Goal: Task Accomplishment & Management: Use online tool/utility

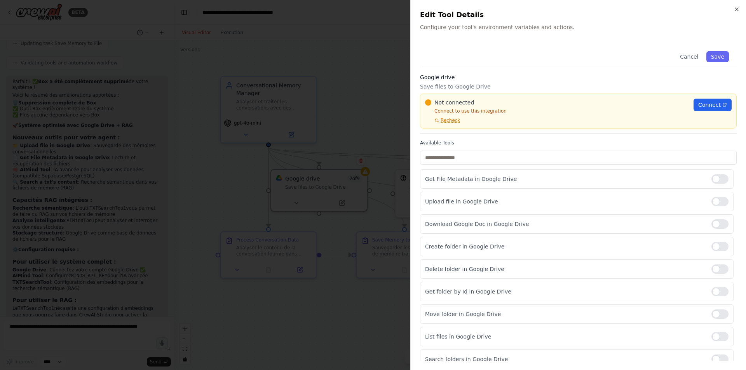
click at [301, 121] on div at bounding box center [373, 185] width 746 height 370
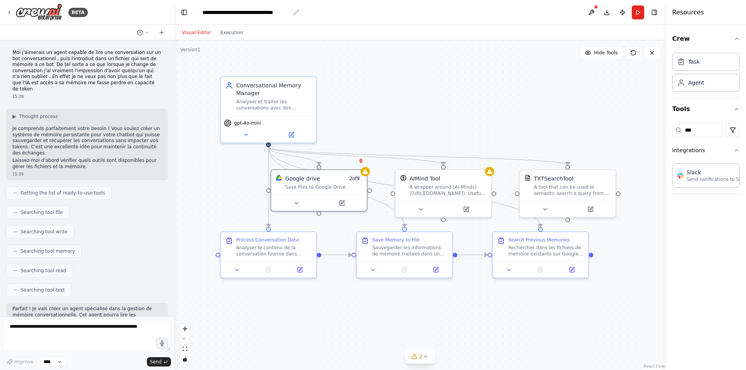
click at [296, 13] on icon "breadcrumb" at bounding box center [296, 12] width 6 height 6
click at [161, 31] on icon at bounding box center [161, 33] width 6 height 6
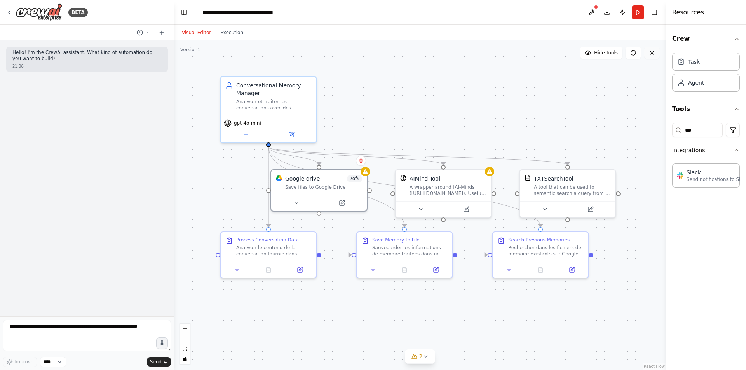
click at [655, 51] on button at bounding box center [652, 53] width 16 height 12
click at [651, 52] on icon at bounding box center [652, 53] width 6 height 6
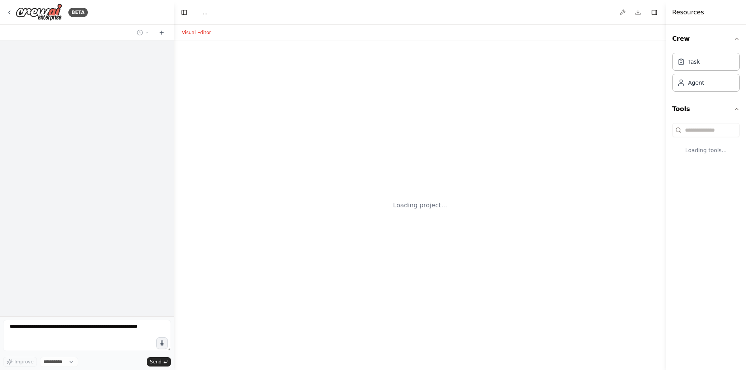
select select "****"
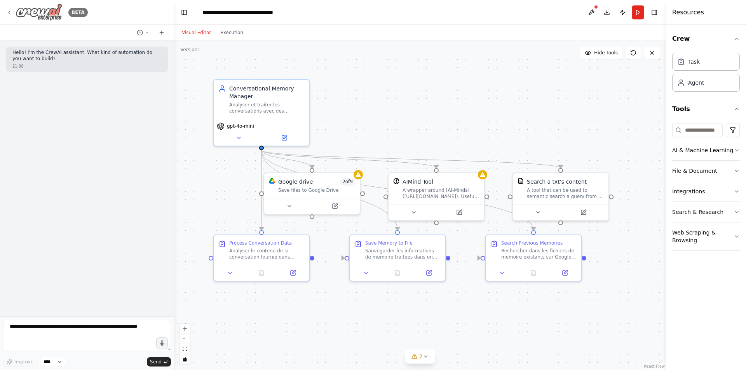
click at [9, 12] on icon at bounding box center [10, 12] width 2 height 3
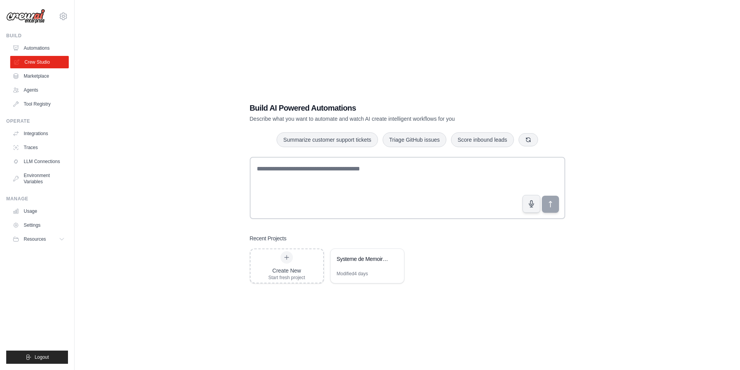
click at [44, 61] on link "Crew Studio" at bounding box center [39, 62] width 59 height 12
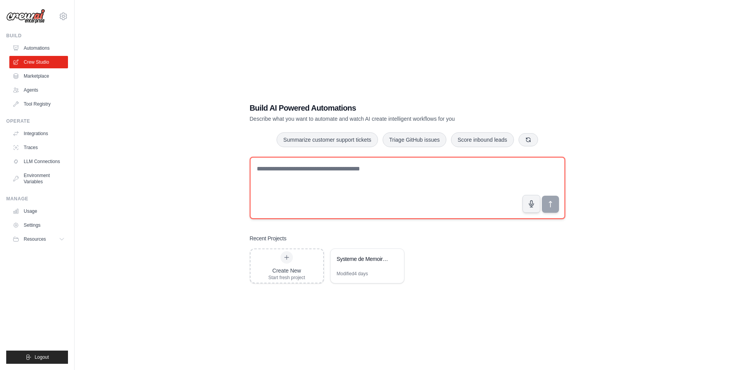
click at [324, 172] on textarea at bounding box center [407, 188] width 315 height 62
paste textarea "**********"
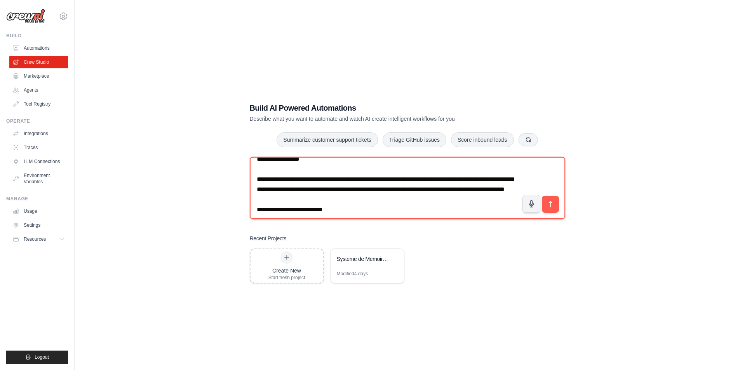
scroll to position [1355, 0]
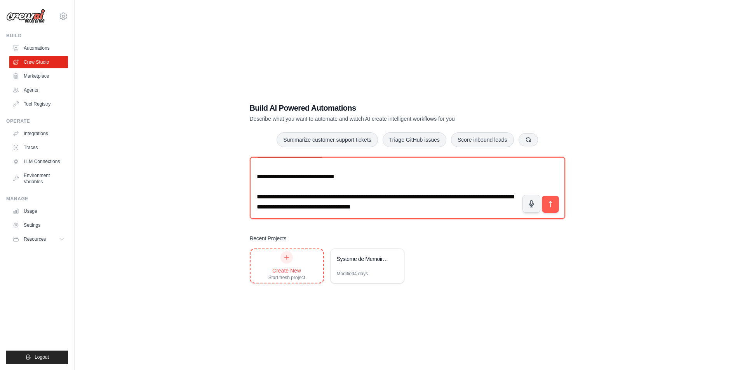
type textarea "**********"
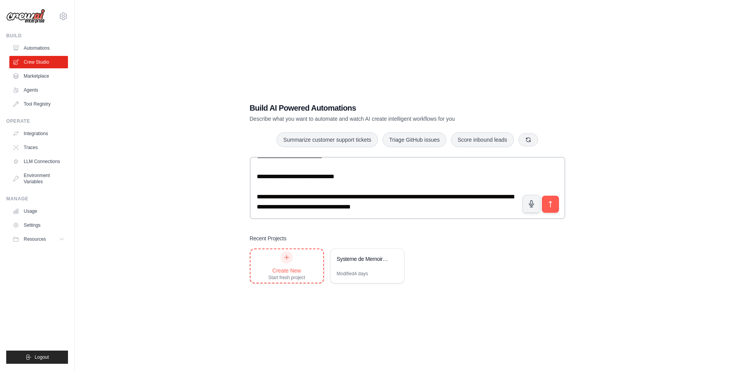
click at [285, 267] on div "Create New" at bounding box center [286, 271] width 37 height 8
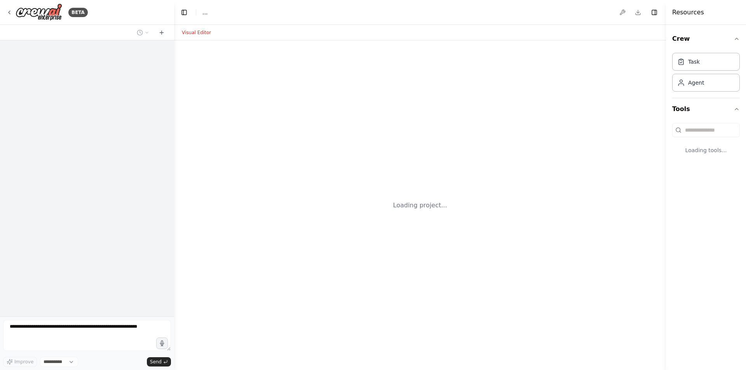
select select "****"
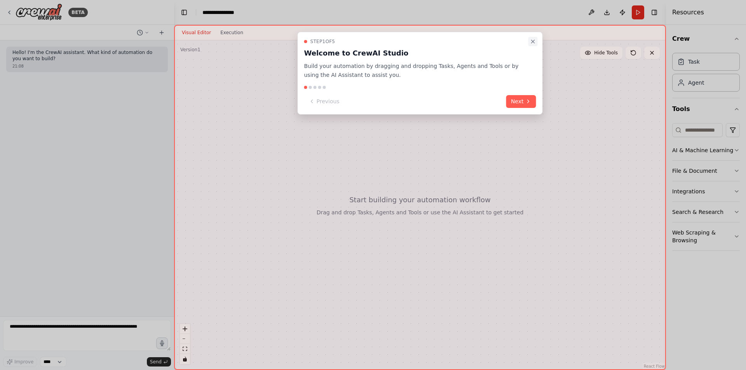
click at [533, 39] on icon "Close walkthrough" at bounding box center [533, 41] width 6 height 6
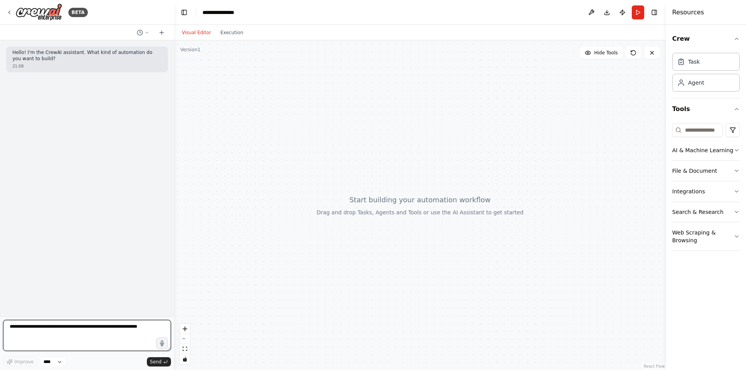
click at [84, 329] on textarea at bounding box center [87, 335] width 168 height 31
paste textarea "**********"
type textarea "**********"
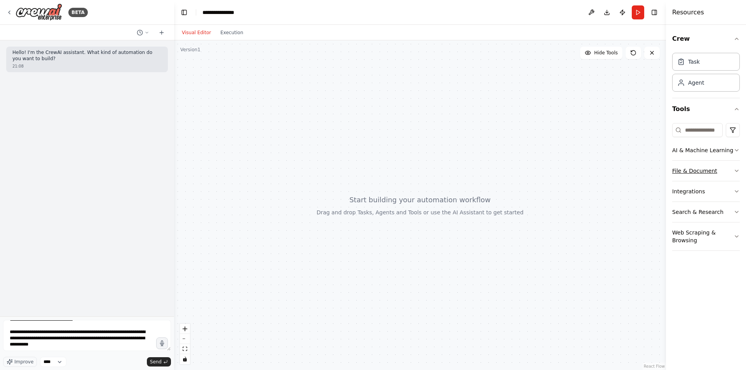
click at [692, 170] on button "File & Document" at bounding box center [706, 171] width 68 height 20
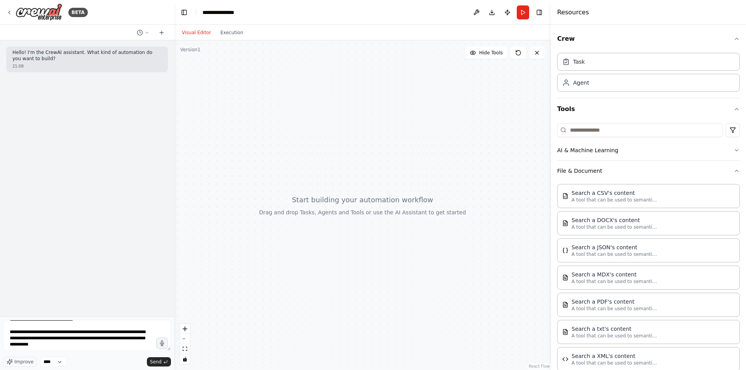
drag, startPoint x: 666, startPoint y: 190, endPoint x: 551, endPoint y: 214, distance: 117.4
click at [551, 214] on div at bounding box center [552, 185] width 3 height 370
click at [557, 161] on button "File & Document" at bounding box center [648, 171] width 183 height 20
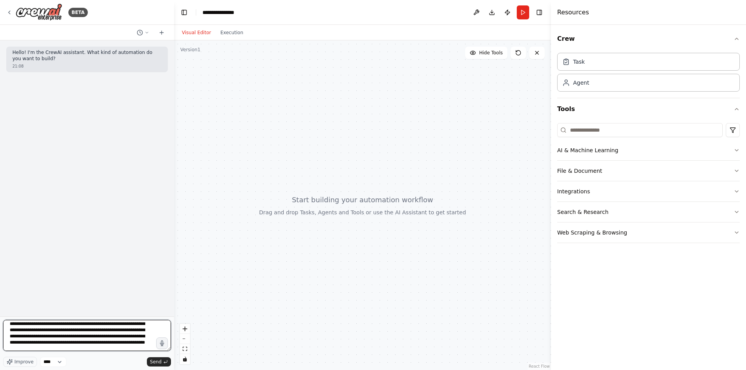
click at [82, 349] on textarea at bounding box center [87, 335] width 168 height 31
click at [95, 337] on textarea at bounding box center [87, 335] width 168 height 31
click at [98, 337] on textarea at bounding box center [87, 335] width 168 height 31
click at [65, 344] on textarea at bounding box center [87, 335] width 168 height 31
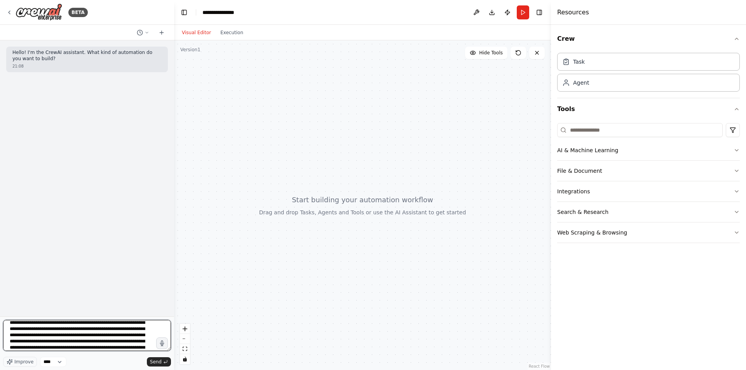
type textarea "**********"
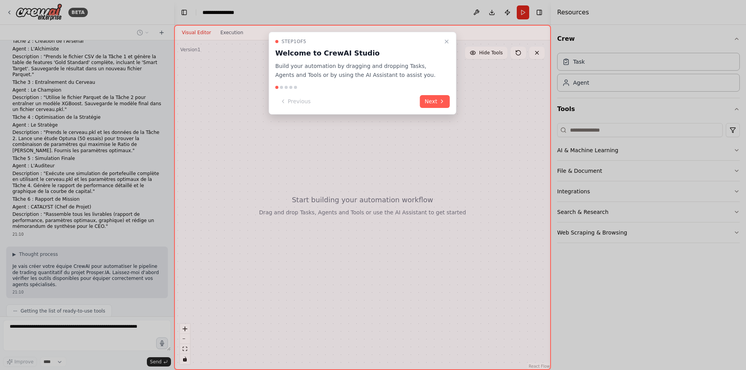
scroll to position [671, 0]
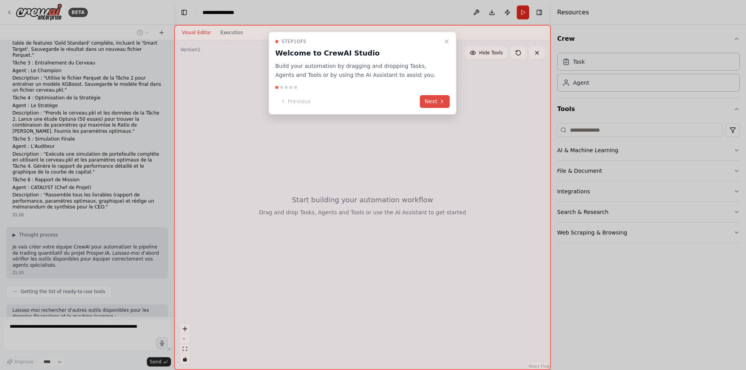
click at [431, 98] on button "Next" at bounding box center [435, 101] width 30 height 13
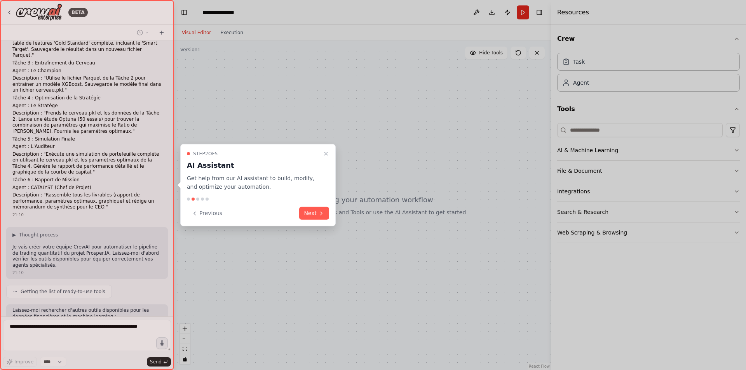
scroll to position [690, 0]
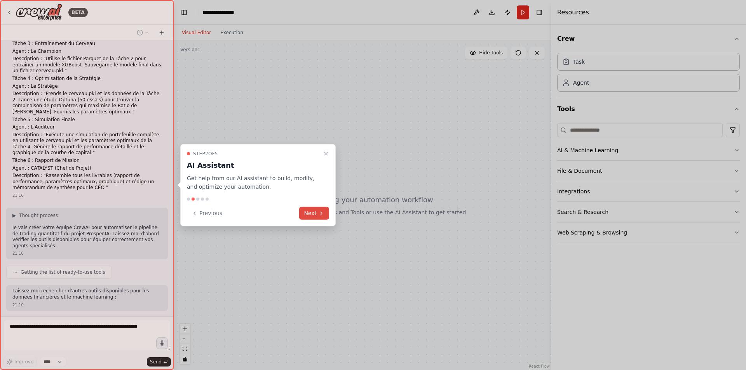
click at [311, 212] on button "Next" at bounding box center [314, 213] width 30 height 13
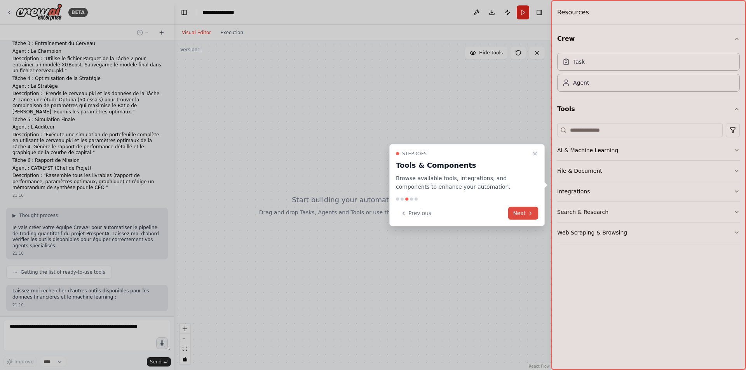
click at [529, 215] on icon at bounding box center [530, 213] width 2 height 3
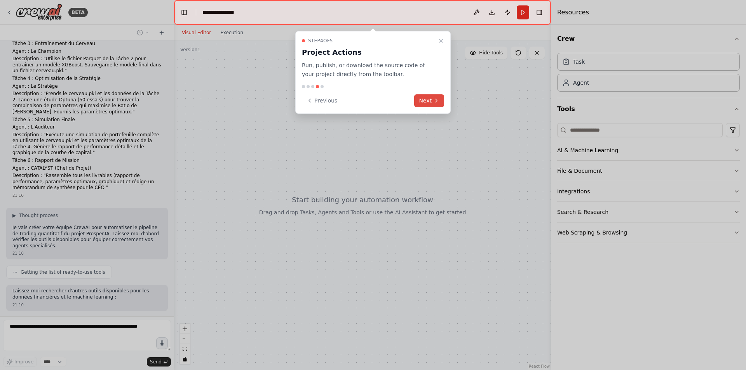
click at [434, 101] on icon at bounding box center [436, 100] width 6 height 6
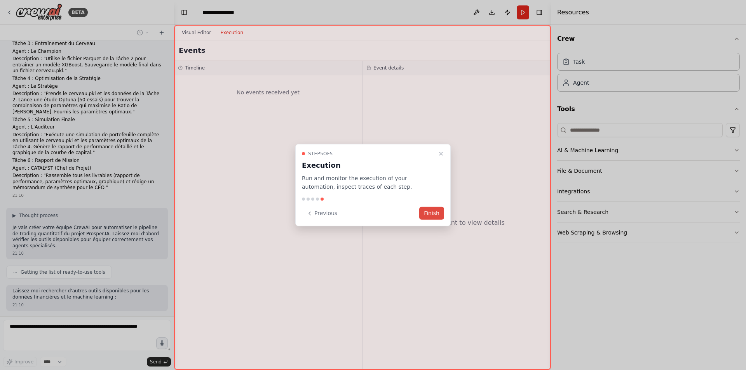
click at [436, 216] on button "Finish" at bounding box center [431, 213] width 25 height 13
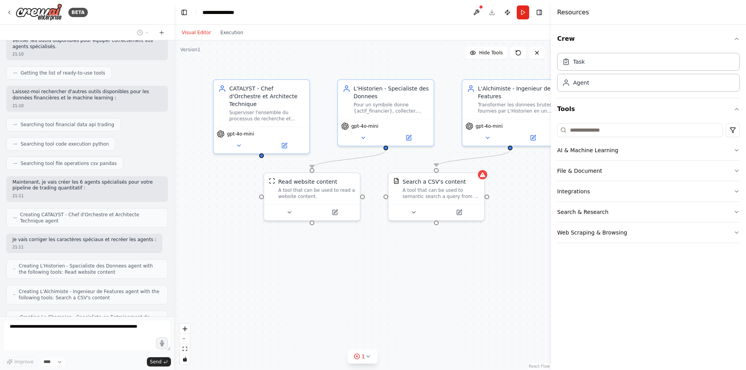
scroll to position [934, 0]
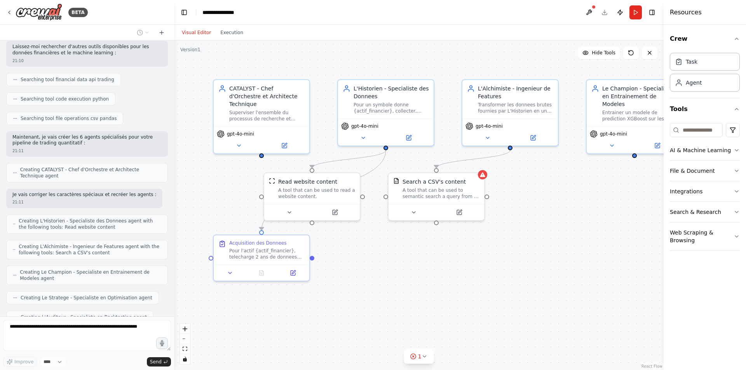
drag, startPoint x: 553, startPoint y: 294, endPoint x: 739, endPoint y: 290, distance: 186.4
click at [739, 290] on div "Resources Crew Task Agent Tools AI & Machine Learning File & Document Integrati…" at bounding box center [704, 185] width 82 height 370
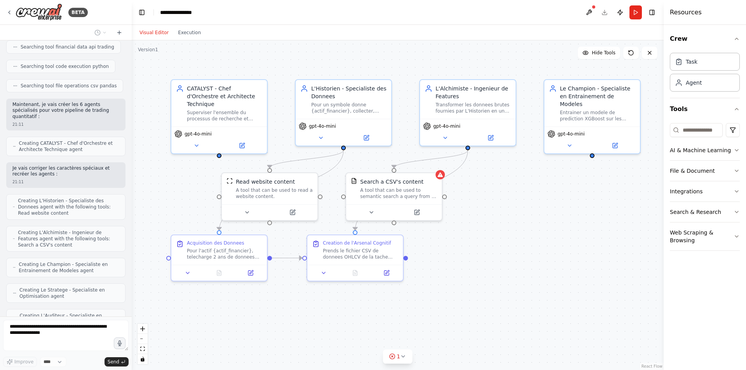
drag, startPoint x: 172, startPoint y: 229, endPoint x: 132, endPoint y: 227, distance: 40.4
click at [132, 227] on div "BETA Hello! I'm the CrewAI assistant. What kind of automation do you want to bu…" at bounding box center [373, 185] width 746 height 370
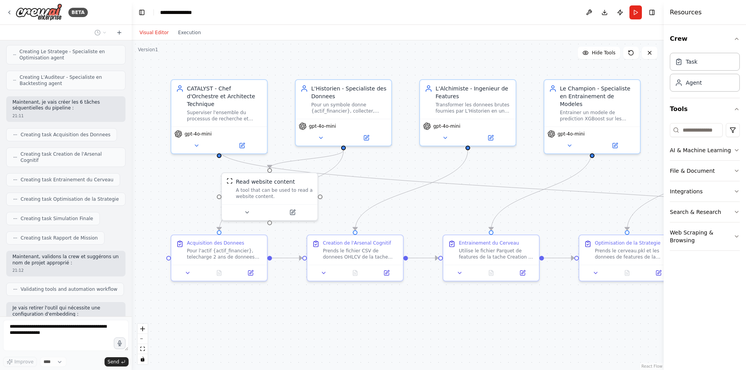
scroll to position [1467, 0]
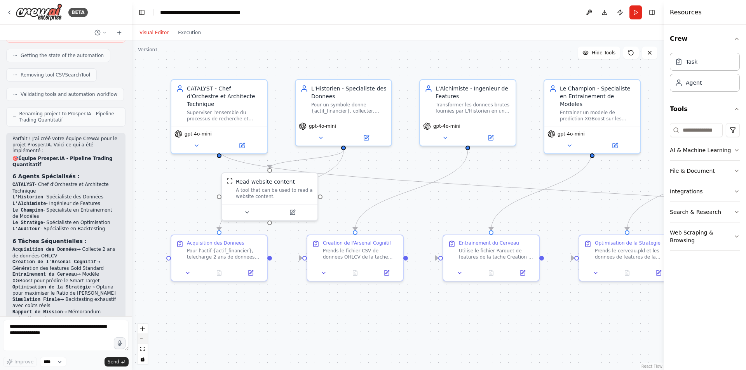
click at [141, 342] on button "zoom out" at bounding box center [142, 339] width 10 height 10
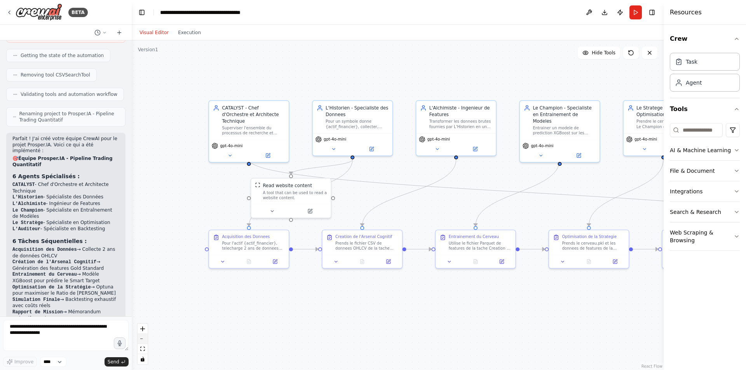
scroll to position [1758, 0]
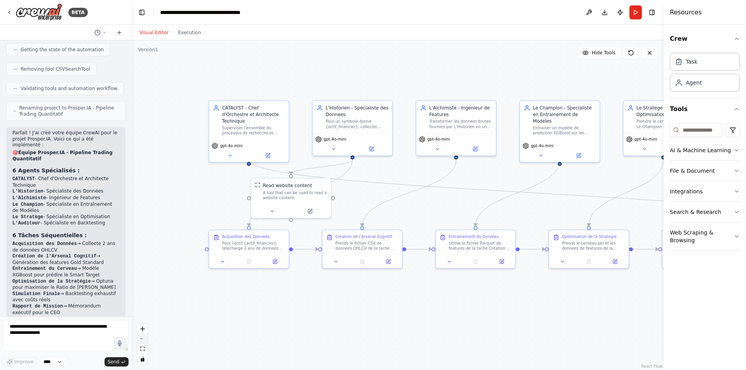
click at [141, 342] on button "zoom out" at bounding box center [142, 339] width 10 height 10
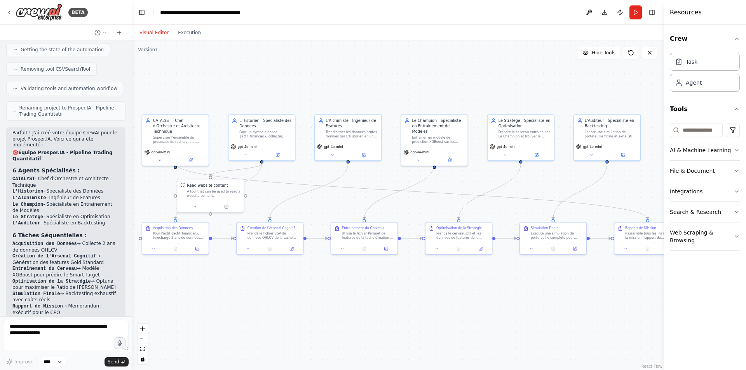
drag, startPoint x: 341, startPoint y: 329, endPoint x: 243, endPoint y: 326, distance: 98.3
click at [243, 326] on div ".deletable-edge-delete-btn { width: 20px; height: 20px; border: 0px solid #ffff…" at bounding box center [398, 205] width 532 height 330
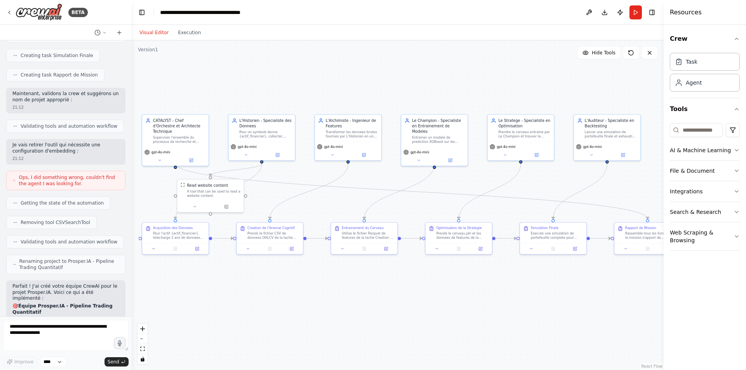
scroll to position [1604, 0]
click at [603, 13] on button "Download" at bounding box center [604, 12] width 12 height 14
click at [102, 33] on icon at bounding box center [104, 32] width 5 height 5
click at [60, 49] on span "Untitled" at bounding box center [70, 48] width 57 height 6
click at [8, 14] on icon at bounding box center [9, 12] width 6 height 6
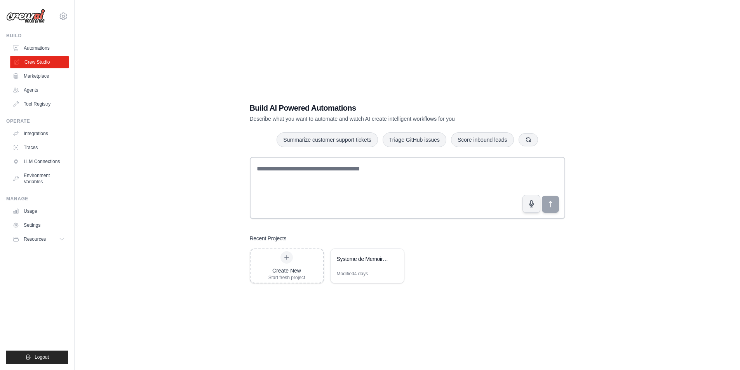
click at [42, 60] on link "Crew Studio" at bounding box center [39, 62] width 59 height 12
click at [45, 87] on link "Agents" at bounding box center [39, 90] width 59 height 12
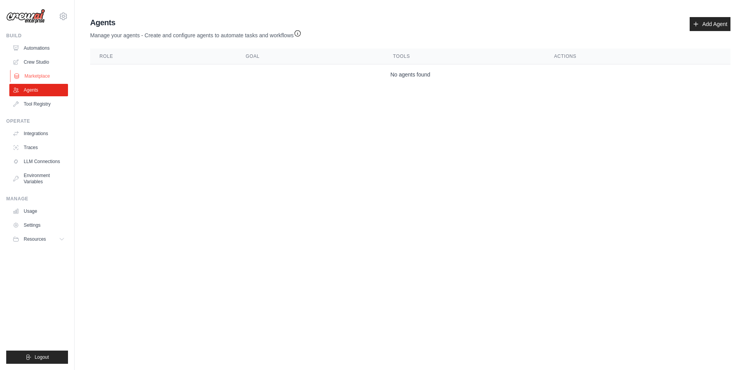
click at [37, 74] on link "Marketplace" at bounding box center [39, 76] width 59 height 12
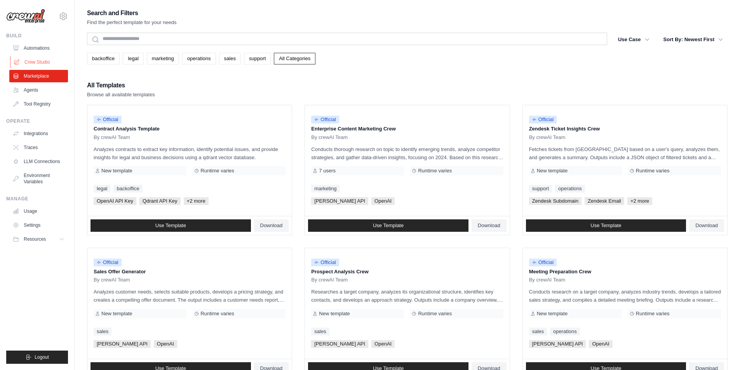
click at [35, 63] on link "Crew Studio" at bounding box center [39, 62] width 59 height 12
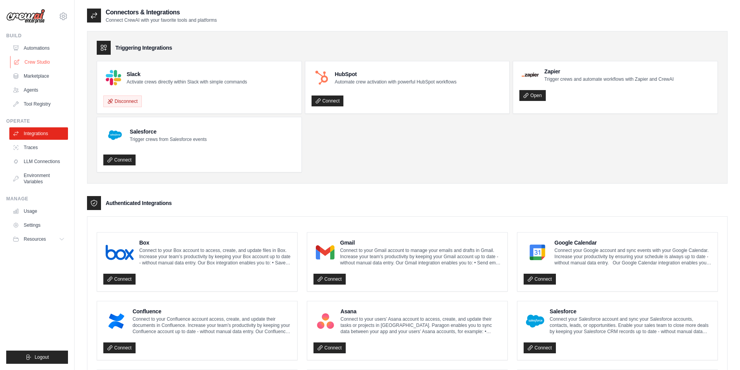
click at [42, 63] on link "Crew Studio" at bounding box center [39, 62] width 59 height 12
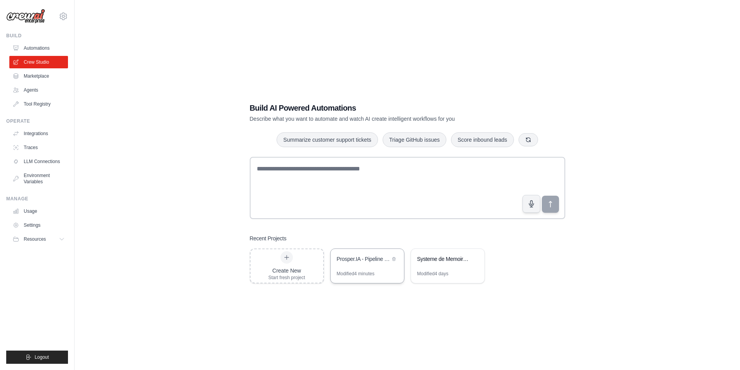
click at [361, 266] on div "Prosper.IA - Pipeline Trading Quantitatif" at bounding box center [366, 260] width 73 height 22
drag, startPoint x: 440, startPoint y: 267, endPoint x: 428, endPoint y: 272, distance: 12.2
click at [428, 272] on div "Modified 4 days" at bounding box center [432, 274] width 31 height 6
click at [365, 269] on div "Prosper.IA - Pipeline Trading Quantitatif" at bounding box center [366, 260] width 73 height 22
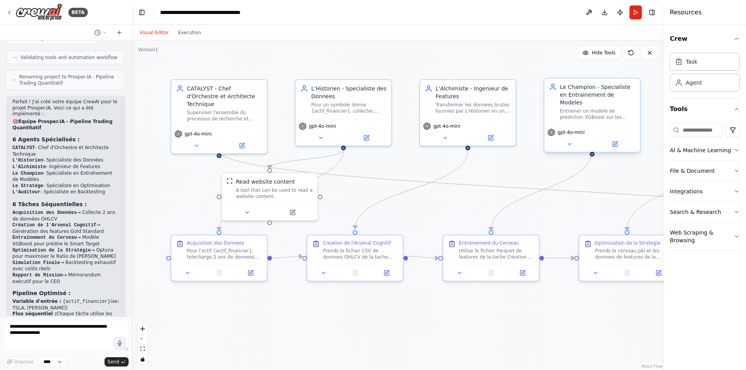
scroll to position [1758, 0]
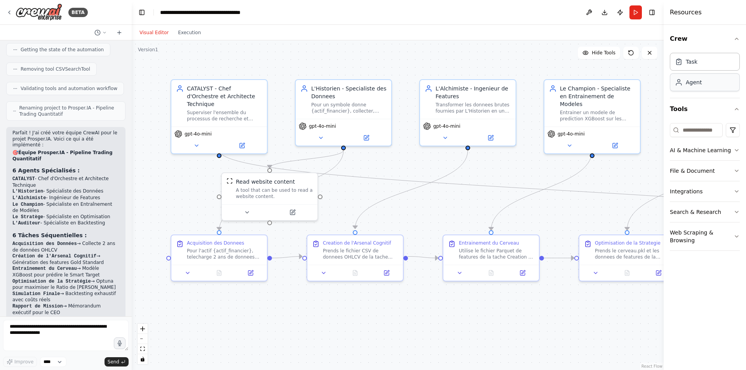
click at [696, 87] on div "Agent" at bounding box center [705, 82] width 70 height 18
click at [694, 63] on div "Task" at bounding box center [691, 61] width 12 height 8
click at [594, 112] on div "Entrainer un modele de prediction XGBoost sur les donnees enrichies par L'Alchi…" at bounding box center [597, 114] width 75 height 12
click at [695, 90] on div "Agent" at bounding box center [705, 82] width 70 height 18
click at [736, 191] on icon "button" at bounding box center [736, 191] width 6 height 6
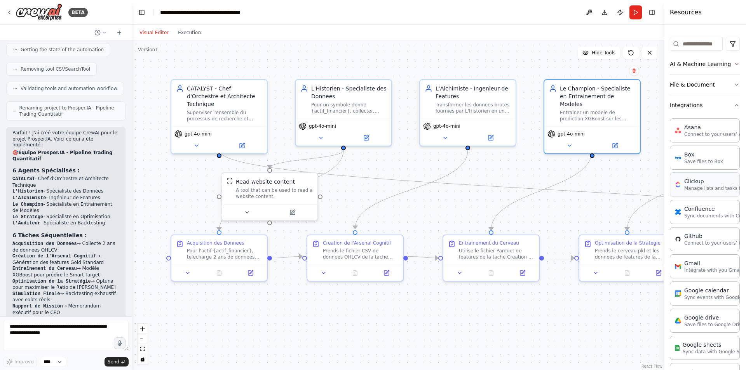
scroll to position [103, 0]
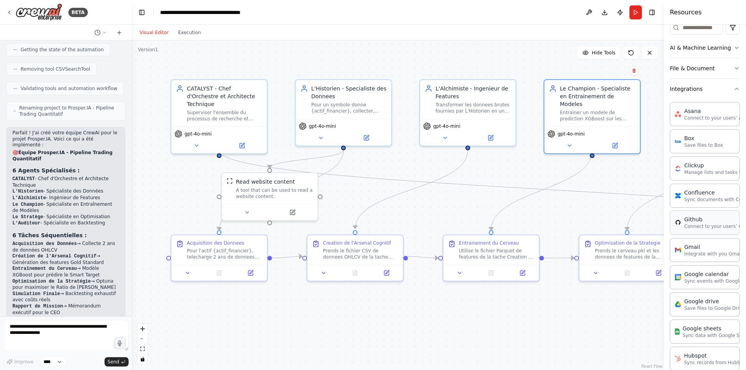
click at [696, 228] on p "Connect to your users’ GitHub accounts" at bounding box center [726, 226] width 85 height 6
click at [693, 222] on div "Github" at bounding box center [726, 220] width 85 height 8
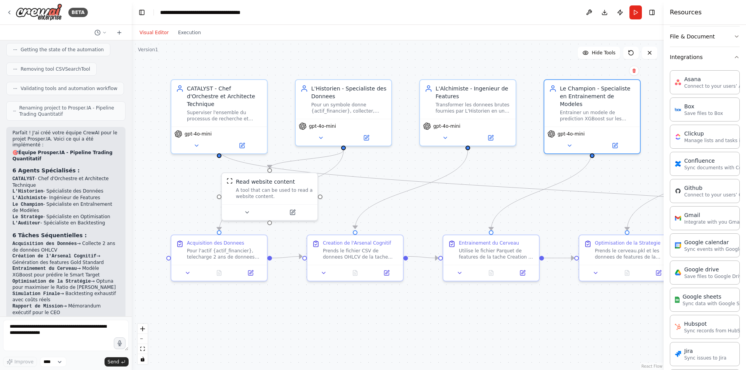
scroll to position [132, 0]
click at [695, 198] on p "Connect to your users’ GitHub accounts" at bounding box center [726, 197] width 85 height 6
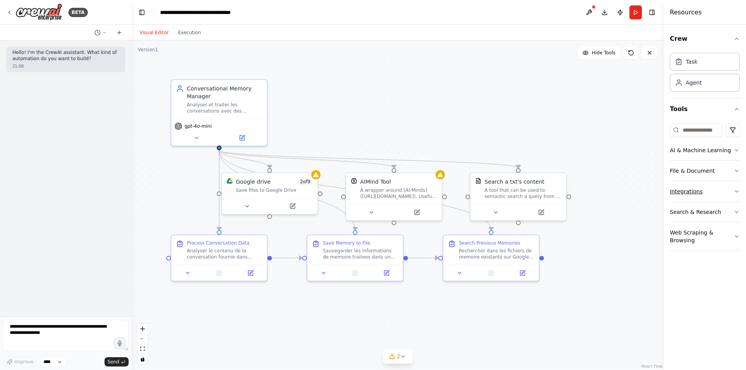
click at [684, 189] on button "Integrations" at bounding box center [705, 191] width 70 height 20
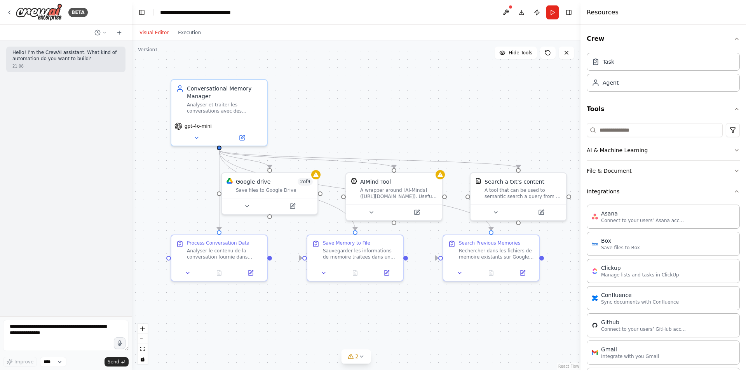
drag, startPoint x: 663, startPoint y: 281, endPoint x: 580, endPoint y: 332, distance: 97.9
click at [580, 332] on div at bounding box center [581, 185] width 3 height 370
click at [628, 332] on p "Connect to your users’ GitHub accounts" at bounding box center [643, 329] width 85 height 6
click at [638, 329] on p "Connect to your users’ GitHub accounts" at bounding box center [643, 329] width 85 height 6
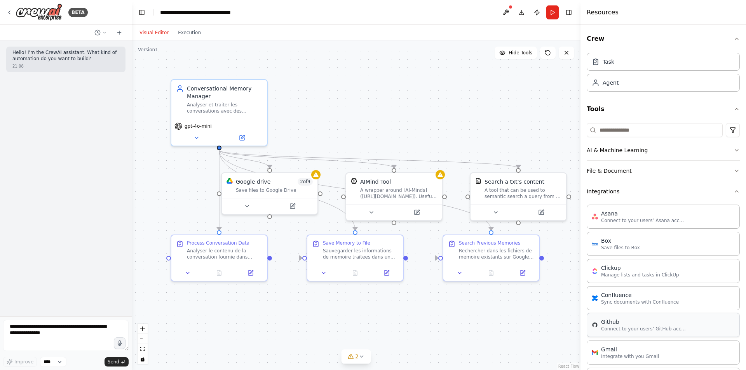
click at [638, 329] on p "Connect to your users’ GitHub accounts" at bounding box center [643, 329] width 85 height 6
click at [450, 132] on div ".deletable-edge-delete-btn { width: 20px; height: 20px; border: 0px solid #ffff…" at bounding box center [356, 205] width 449 height 330
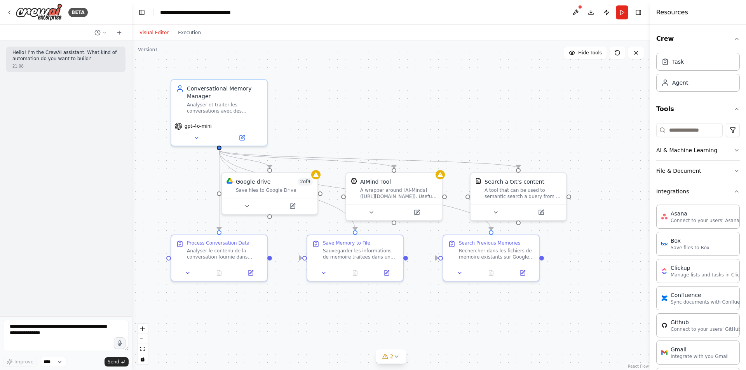
drag, startPoint x: 582, startPoint y: 185, endPoint x: 650, endPoint y: 196, distance: 68.8
click at [650, 196] on div at bounding box center [651, 185] width 3 height 370
click at [7, 10] on icon at bounding box center [9, 12] width 6 height 6
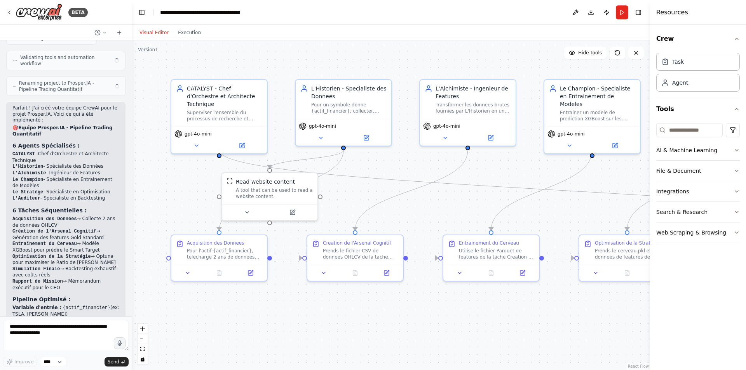
scroll to position [1758, 0]
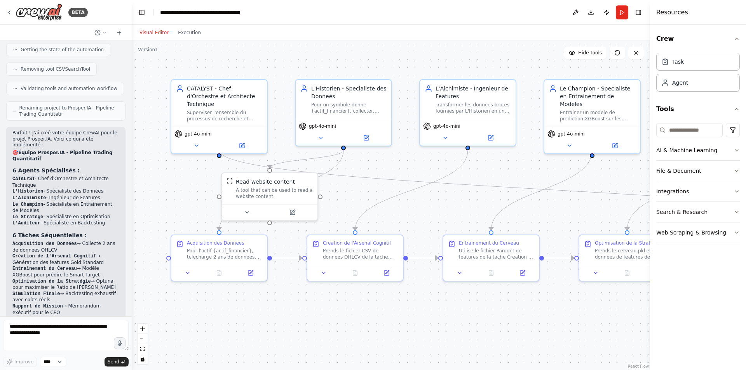
click at [672, 188] on button "Integrations" at bounding box center [697, 191] width 83 height 20
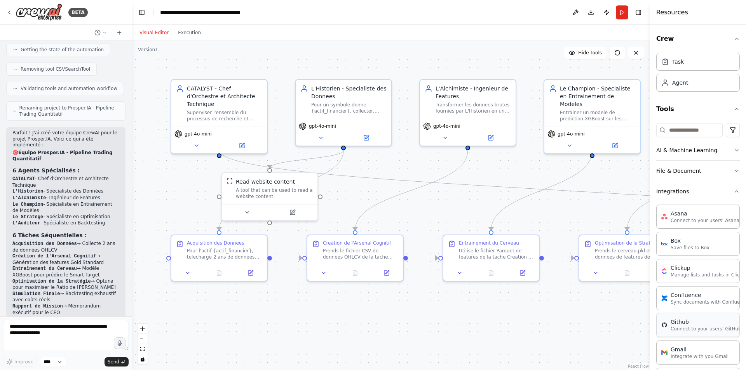
click at [680, 324] on div "Github" at bounding box center [712, 322] width 85 height 8
click at [144, 337] on button "zoom out" at bounding box center [142, 339] width 10 height 10
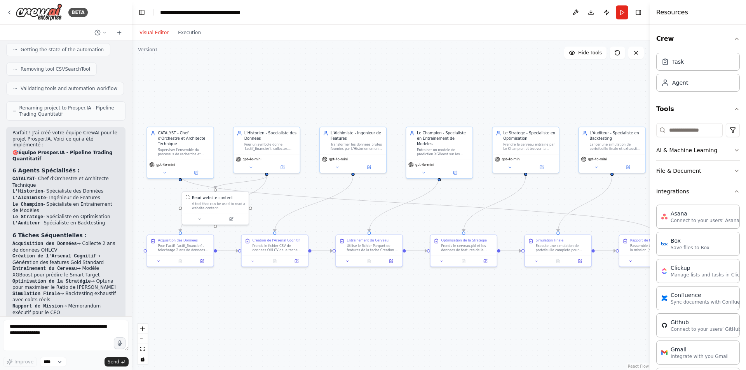
drag, startPoint x: 333, startPoint y: 334, endPoint x: 242, endPoint y: 343, distance: 91.7
click at [242, 343] on div ".deletable-edge-delete-btn { width: 20px; height: 20px; border: 0px solid #ffff…" at bounding box center [391, 205] width 518 height 330
click at [574, 14] on button at bounding box center [575, 12] width 12 height 14
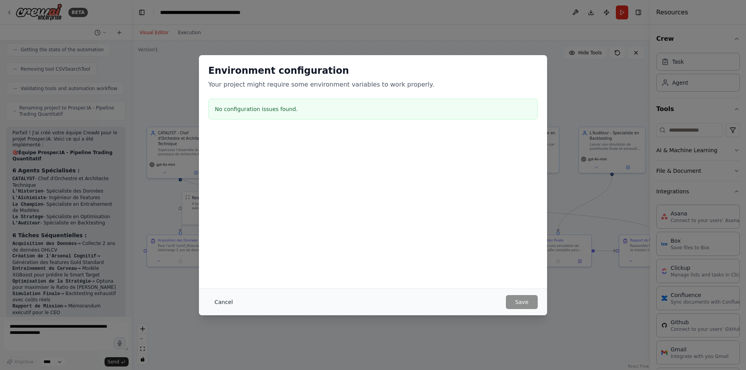
click at [219, 302] on button "Cancel" at bounding box center [223, 302] width 31 height 14
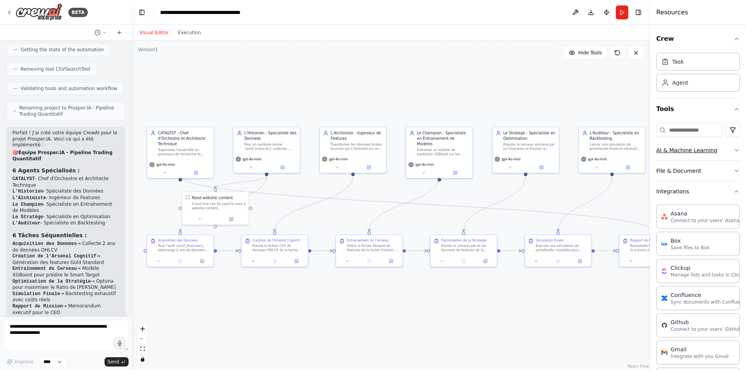
click at [690, 155] on button "AI & Machine Learning" at bounding box center [697, 150] width 83 height 20
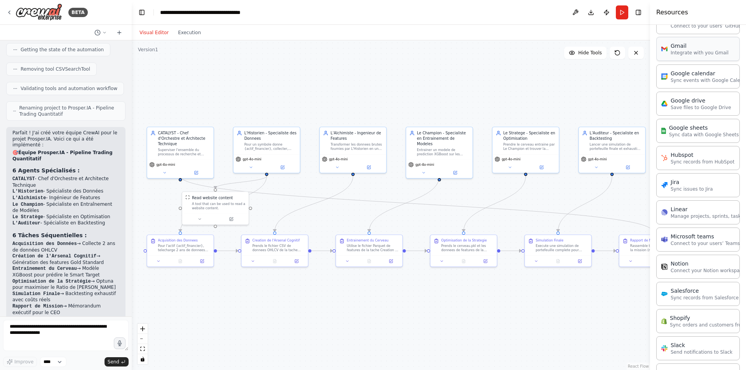
scroll to position [432, 0]
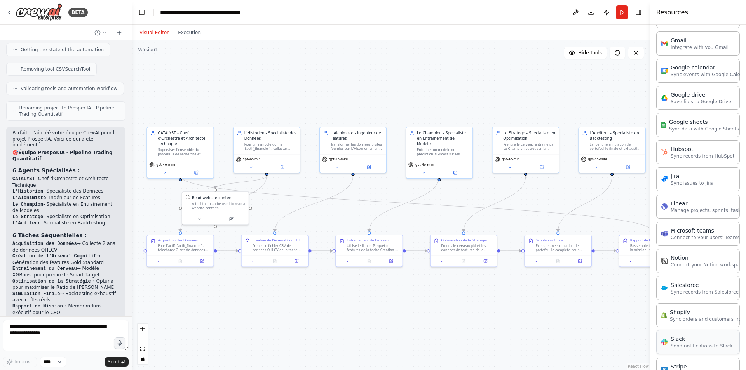
click at [698, 349] on p "Send notifications to Slack" at bounding box center [701, 346] width 62 height 6
click at [544, 314] on div ".deletable-edge-delete-btn { width: 20px; height: 20px; border: 0px solid #ffff…" at bounding box center [391, 205] width 518 height 330
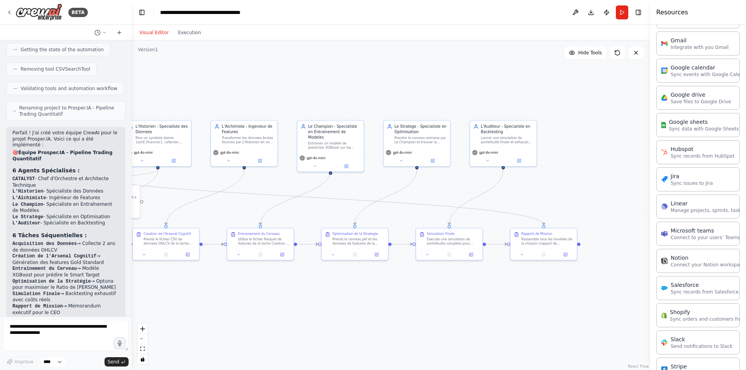
drag, startPoint x: 544, startPoint y: 314, endPoint x: 436, endPoint y: 307, distance: 108.9
click at [436, 307] on div ".deletable-edge-delete-btn { width: 20px; height: 20px; border: 0px solid #ffff…" at bounding box center [391, 205] width 518 height 330
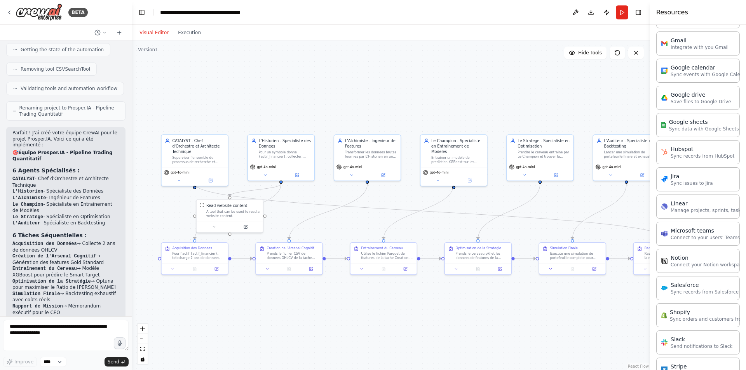
drag, startPoint x: 436, startPoint y: 307, endPoint x: 559, endPoint y: 322, distance: 123.9
click at [559, 322] on div ".deletable-edge-delete-btn { width: 20px; height: 20px; border: 0px solid #ffff…" at bounding box center [391, 205] width 518 height 330
click at [211, 178] on icon at bounding box center [210, 179] width 3 height 3
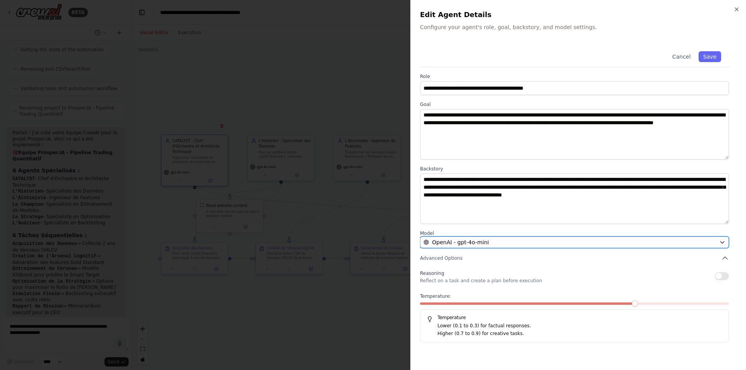
click at [541, 242] on div "OpenAI - gpt-4o-mini" at bounding box center [569, 242] width 292 height 8
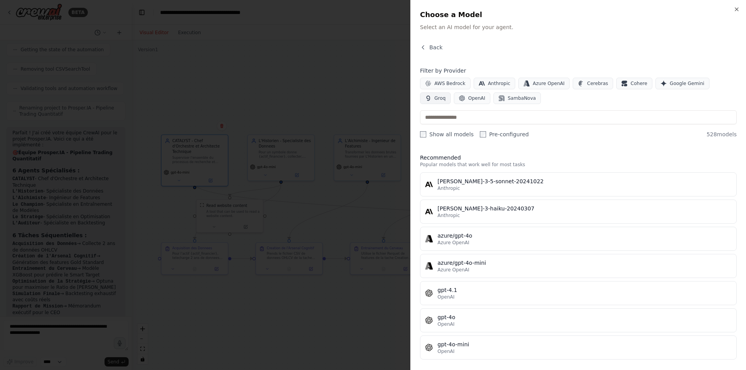
click at [445, 95] on span "Groq" at bounding box center [439, 98] width 11 height 6
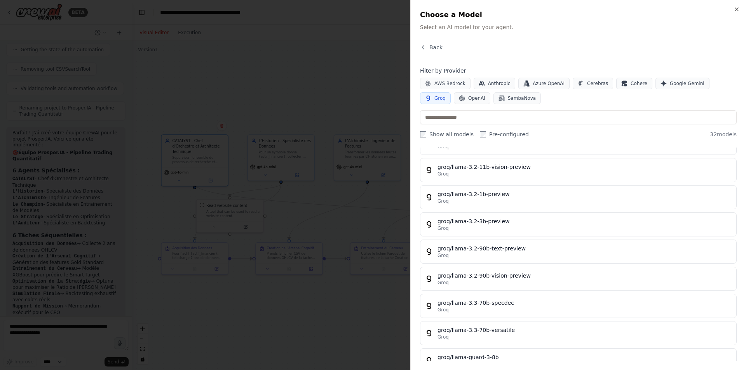
scroll to position [0, 0]
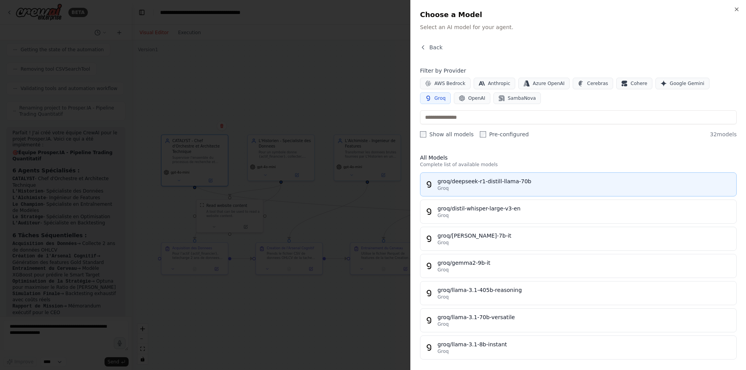
click at [504, 182] on div "groq/deepseek-r1-distill-llama-70b" at bounding box center [584, 181] width 294 height 8
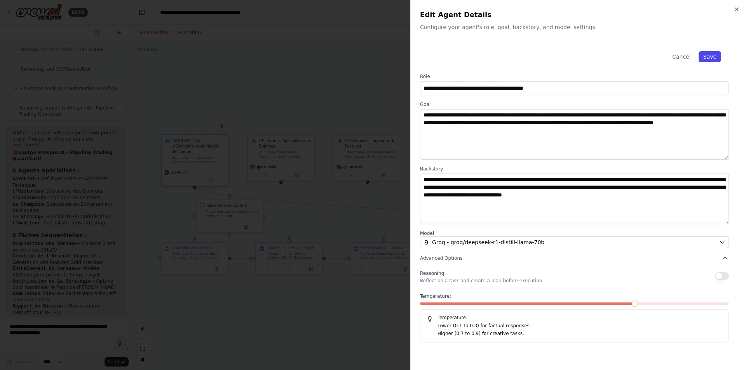
click at [710, 59] on button "Save" at bounding box center [709, 56] width 23 height 11
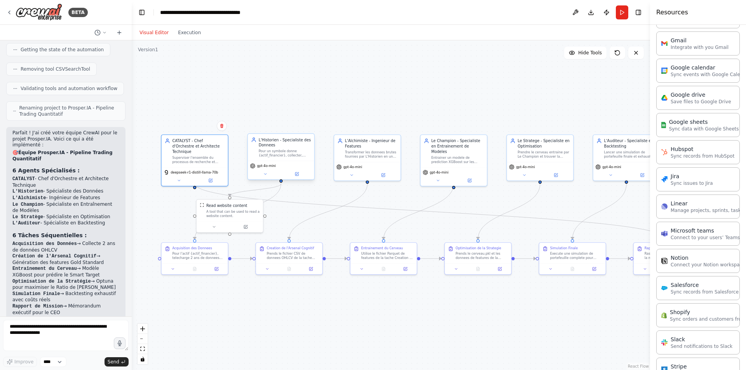
click at [299, 178] on div "gpt-4o-mini" at bounding box center [281, 170] width 66 height 19
click at [296, 173] on icon at bounding box center [296, 173] width 3 height 3
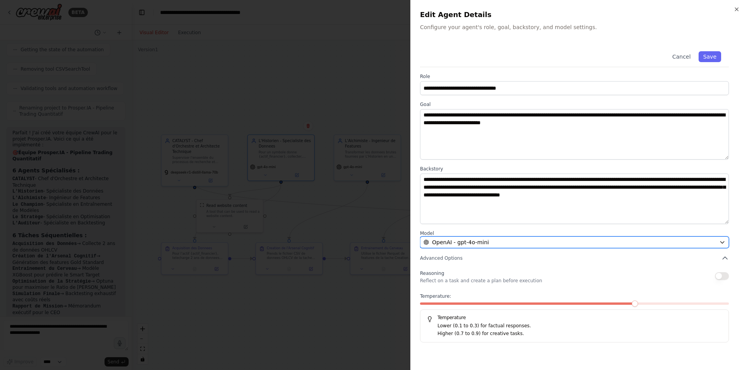
click at [501, 243] on div "OpenAI - gpt-4o-mini" at bounding box center [569, 242] width 292 height 8
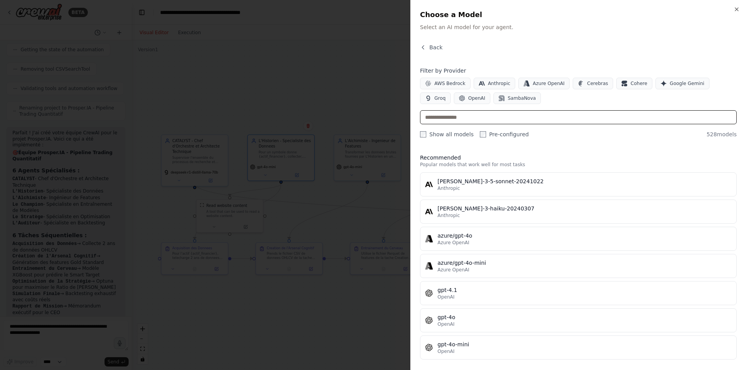
click at [507, 116] on input "text" at bounding box center [578, 117] width 317 height 14
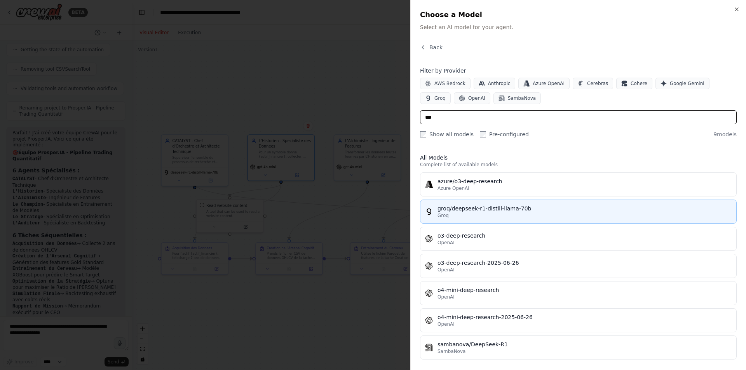
type input "***"
click at [489, 211] on div "groq/deepseek-r1-distill-llama-70b" at bounding box center [584, 209] width 294 height 8
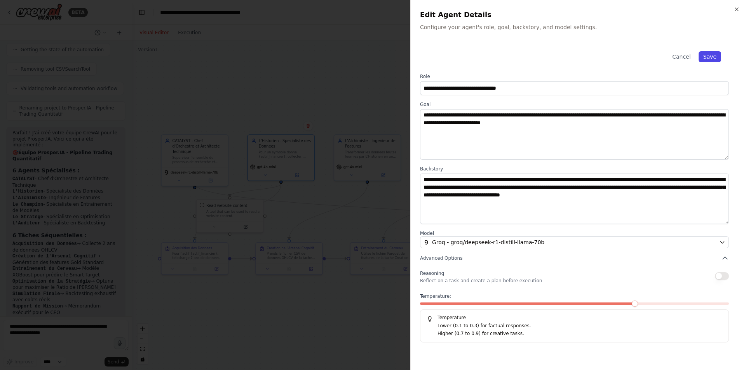
click at [711, 54] on button "Save" at bounding box center [709, 56] width 23 height 11
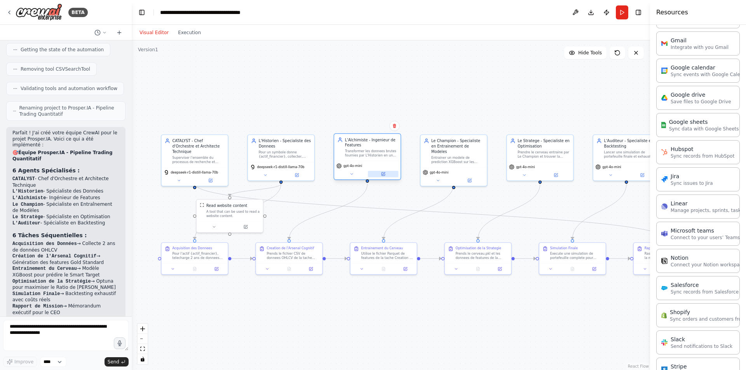
click at [387, 175] on button at bounding box center [383, 174] width 30 height 7
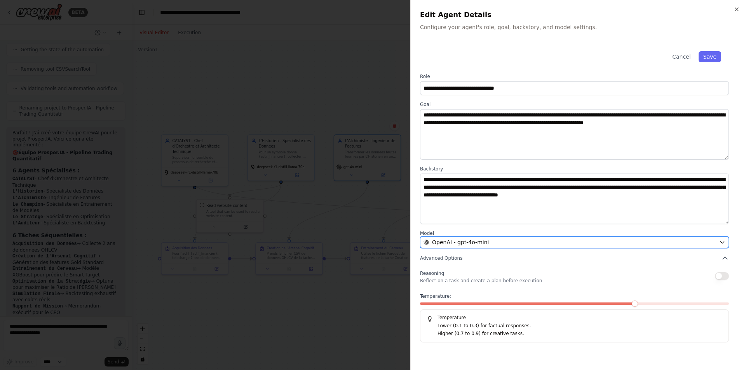
click at [481, 242] on span "OpenAI - gpt-4o-mini" at bounding box center [460, 242] width 57 height 8
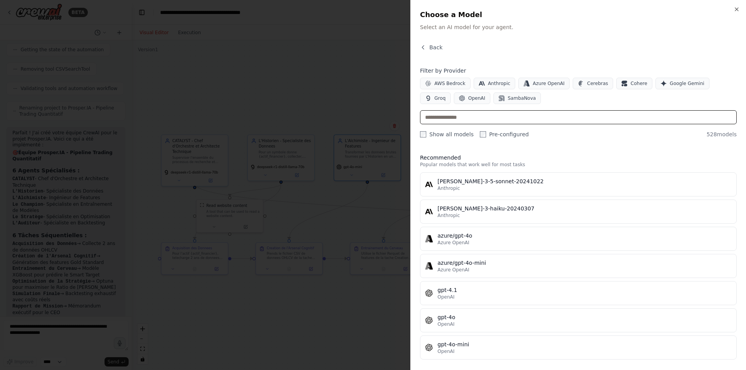
click at [468, 117] on input "text" at bounding box center [578, 117] width 317 height 14
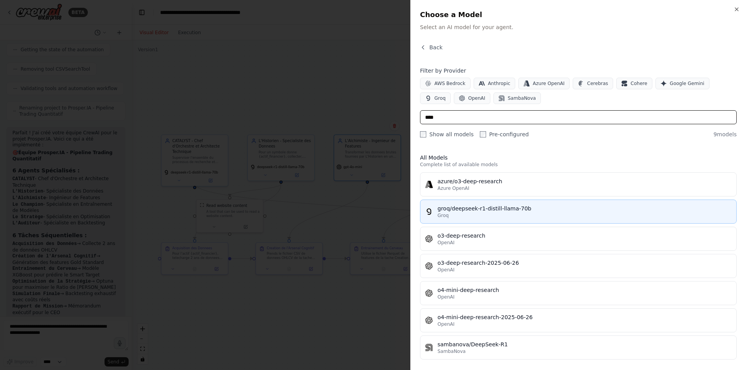
type input "****"
click at [495, 203] on button "groq/deepseek-r1-distill-llama-70b Groq" at bounding box center [578, 212] width 317 height 24
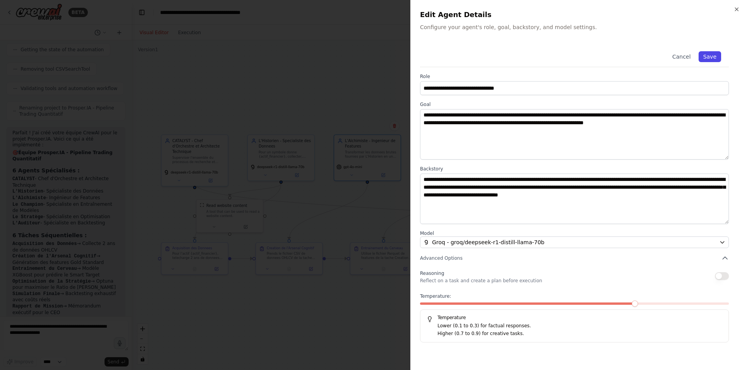
click at [711, 55] on button "Save" at bounding box center [709, 56] width 23 height 11
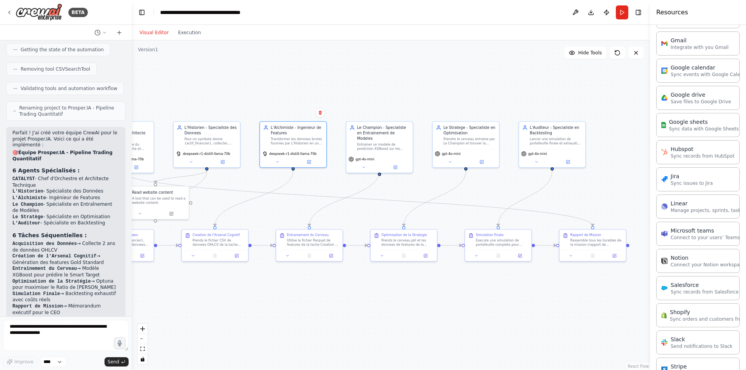
drag, startPoint x: 532, startPoint y: 111, endPoint x: 458, endPoint y: 98, distance: 75.3
click at [458, 98] on div ".deletable-edge-delete-btn { width: 20px; height: 20px; border: 0px solid #ffff…" at bounding box center [391, 205] width 518 height 330
click at [570, 168] on div ".deletable-edge-delete-btn { width: 20px; height: 20px; border: 0px solid #ffff…" at bounding box center [391, 205] width 518 height 330
click at [567, 165] on div "gpt-4o-mini" at bounding box center [552, 157] width 66 height 19
click at [569, 159] on icon at bounding box center [568, 160] width 2 height 2
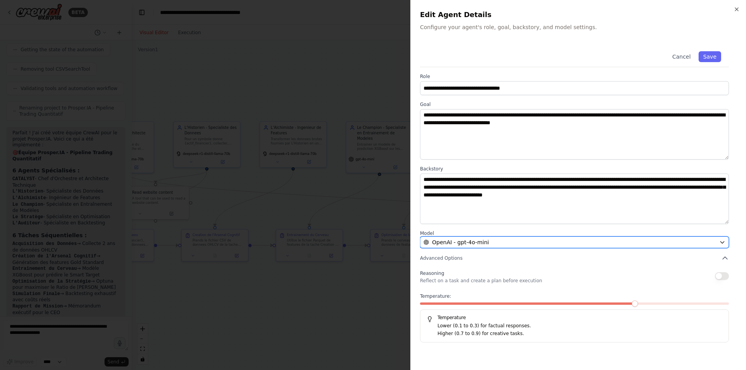
click at [515, 238] on button "OpenAI - gpt-4o-mini" at bounding box center [574, 243] width 309 height 12
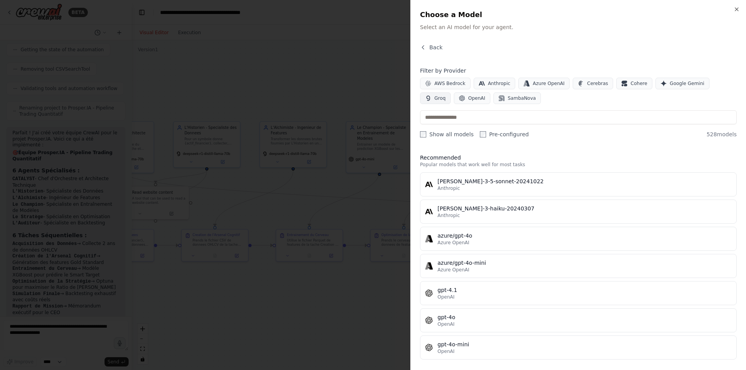
click at [430, 96] on icon "button" at bounding box center [427, 98] width 3 height 5
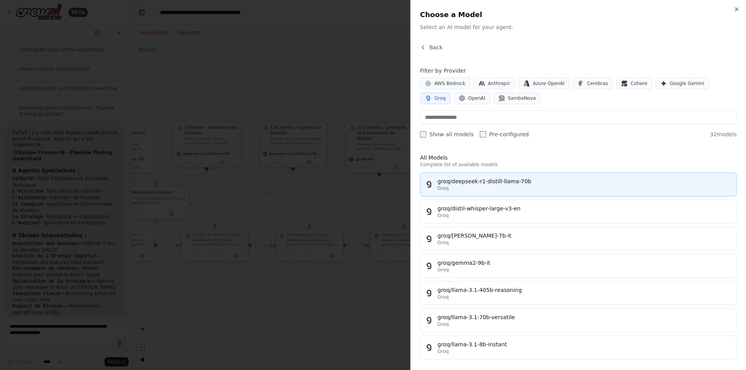
click at [505, 181] on div "groq/deepseek-r1-distill-llama-70b" at bounding box center [584, 181] width 294 height 8
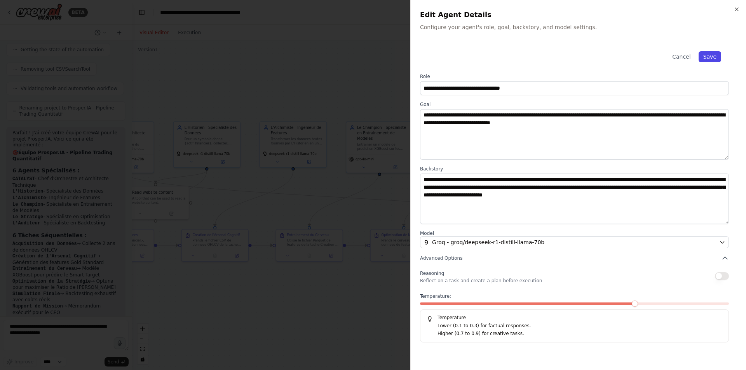
click at [715, 57] on button "Save" at bounding box center [709, 56] width 23 height 11
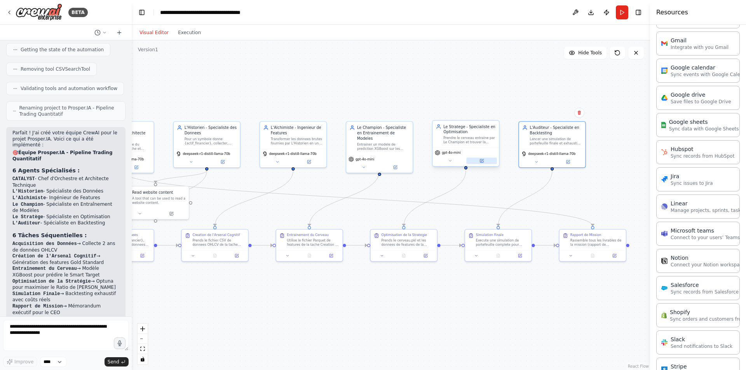
click at [484, 160] on icon at bounding box center [481, 161] width 4 height 4
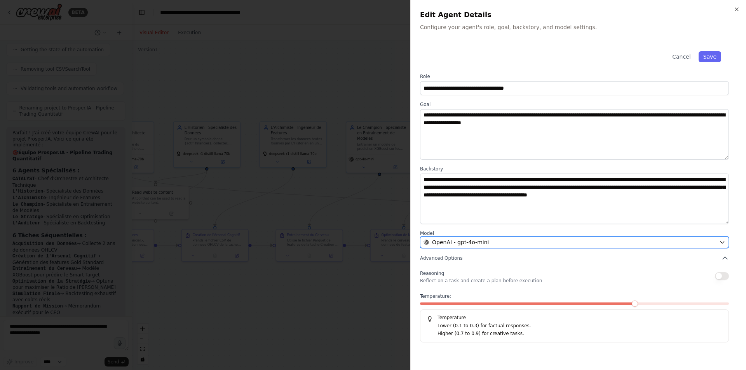
click at [514, 245] on div "OpenAI - gpt-4o-mini" at bounding box center [569, 242] width 292 height 8
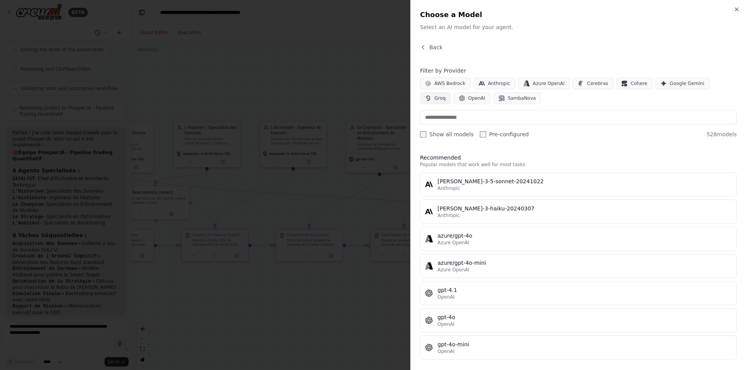
click at [450, 92] on button "Groq" at bounding box center [435, 98] width 31 height 12
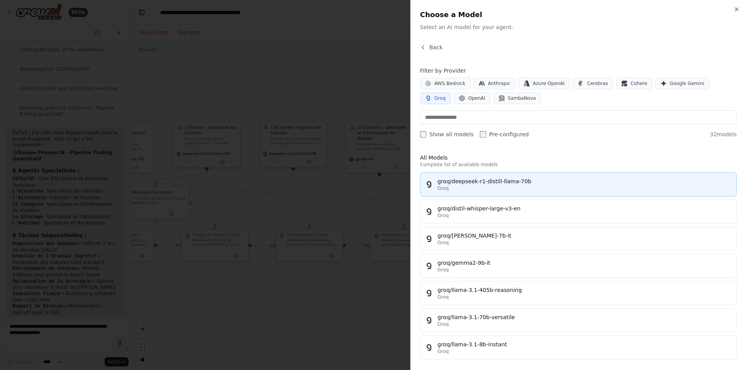
click at [479, 195] on button "groq/deepseek-r1-distill-llama-70b Groq" at bounding box center [578, 184] width 317 height 24
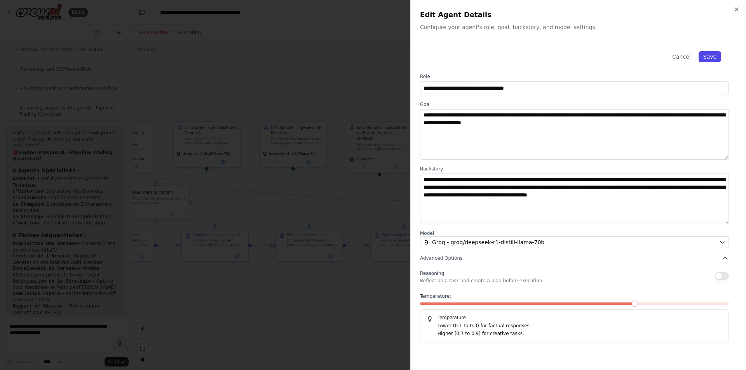
click at [708, 61] on button "Save" at bounding box center [709, 56] width 23 height 11
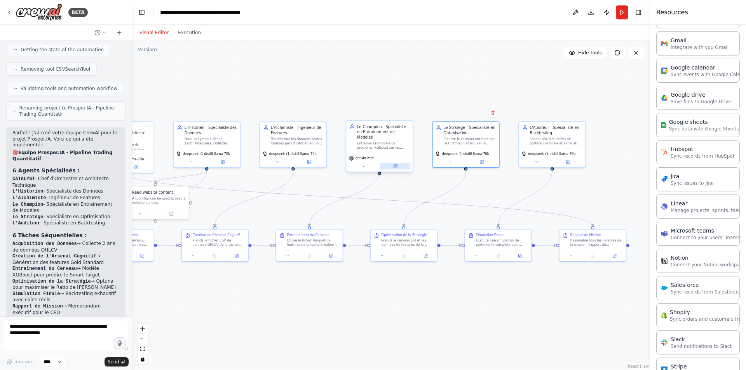
click at [401, 163] on button at bounding box center [395, 166] width 30 height 7
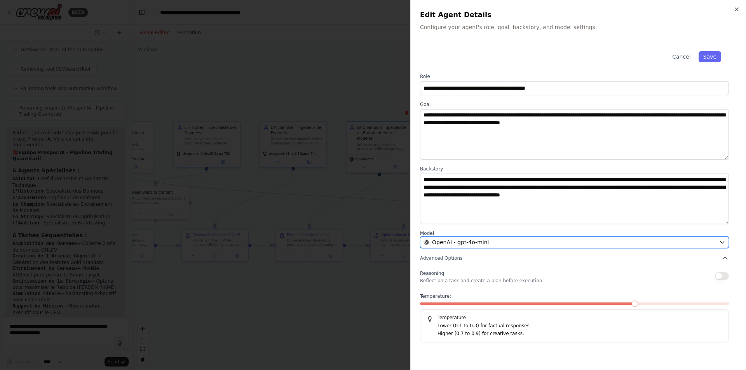
click at [495, 242] on div "OpenAI - gpt-4o-mini" at bounding box center [569, 242] width 292 height 8
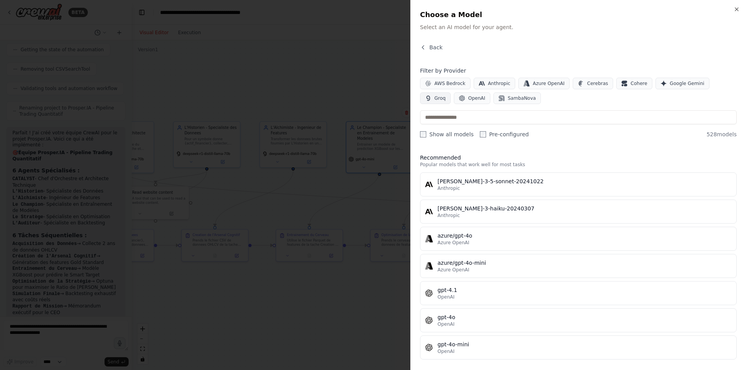
click at [450, 92] on button "Groq" at bounding box center [435, 98] width 31 height 12
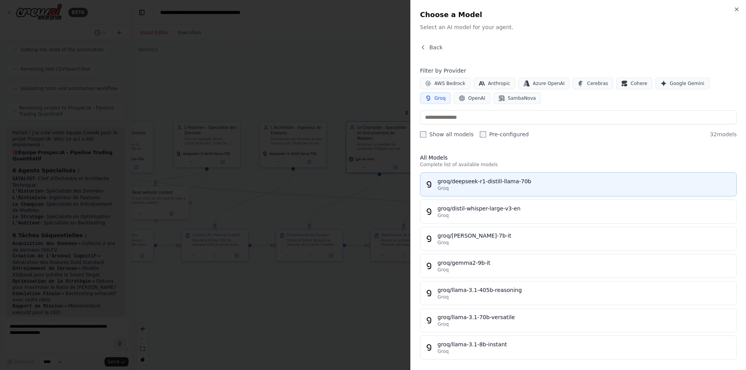
click at [475, 187] on div "Groq" at bounding box center [584, 188] width 294 height 6
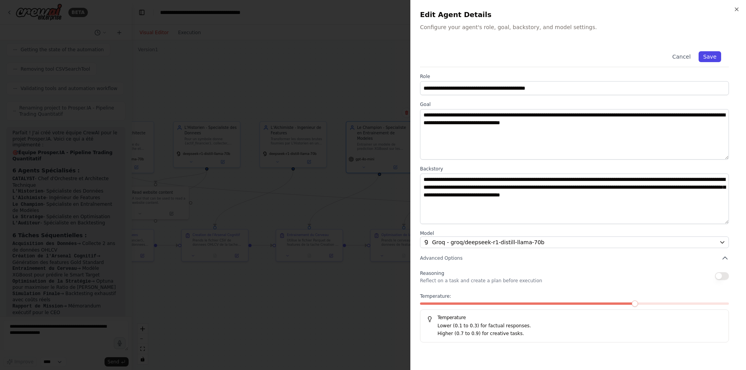
click at [713, 56] on button "Save" at bounding box center [709, 56] width 23 height 11
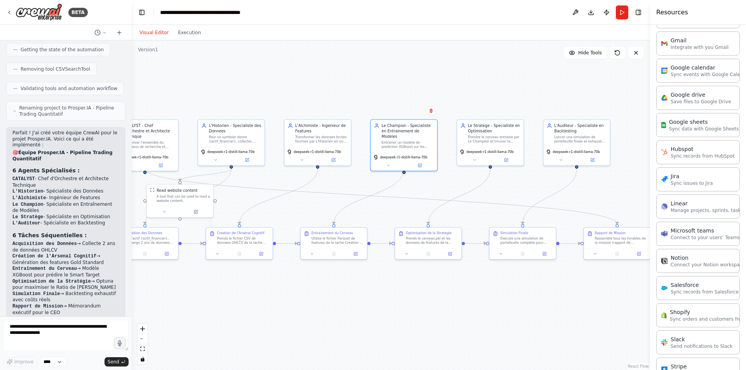
drag, startPoint x: 369, startPoint y: 281, endPoint x: 393, endPoint y: 279, distance: 24.5
click at [393, 279] on div ".deletable-edge-delete-btn { width: 20px; height: 20px; border: 0px solid #ffff…" at bounding box center [391, 205] width 518 height 330
click at [56, 337] on textarea at bounding box center [65, 335] width 125 height 31
type textarea "**********"
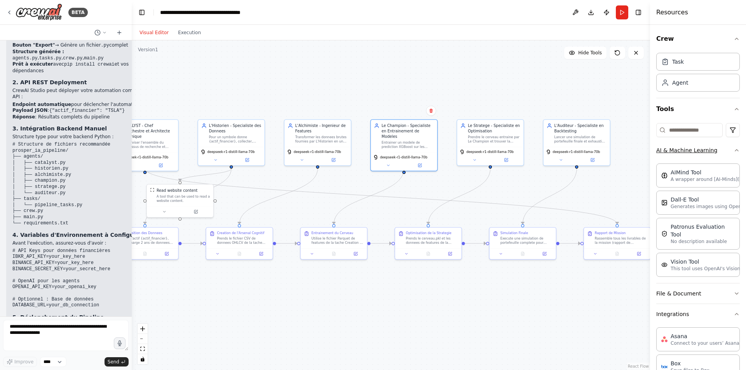
click at [685, 152] on button "AI & Machine Learning" at bounding box center [697, 150] width 83 height 20
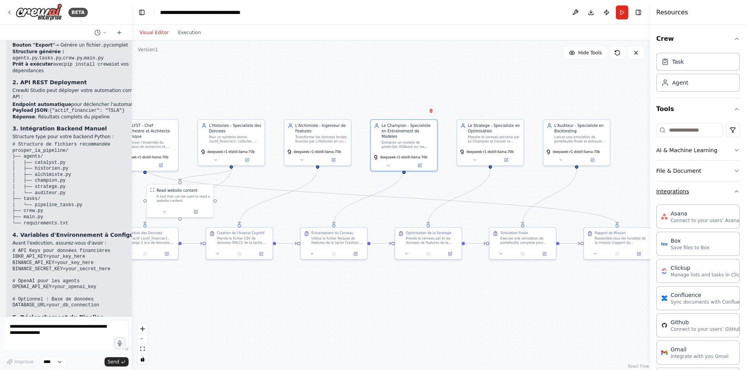
click at [678, 196] on button "Integrations" at bounding box center [697, 191] width 83 height 20
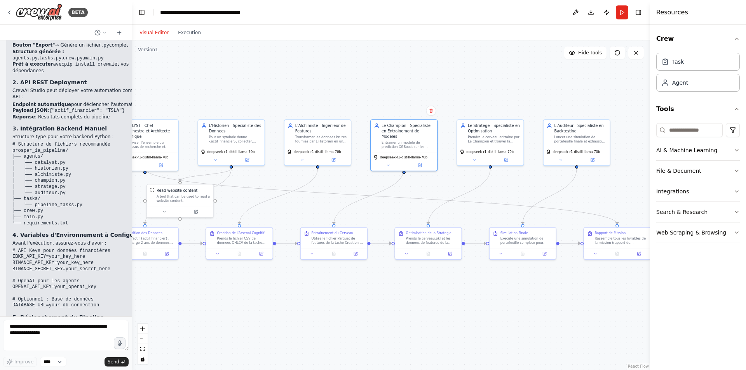
click at [662, 13] on h4 "Resources" at bounding box center [672, 12] width 32 height 9
click at [637, 24] on header "**********" at bounding box center [391, 12] width 518 height 25
click at [632, 113] on div ".deletable-edge-delete-btn { width: 20px; height: 20px; border: 0px solid #ffff…" at bounding box center [391, 205] width 518 height 330
click at [635, 11] on button "Toggle Right Sidebar" at bounding box center [638, 12] width 11 height 11
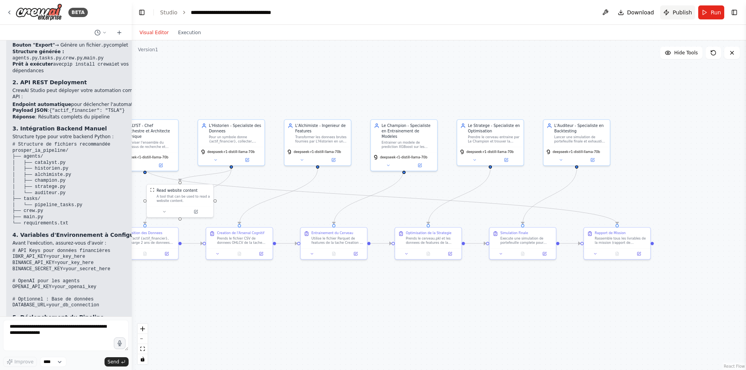
click at [682, 11] on span "Publish" at bounding box center [681, 13] width 19 height 8
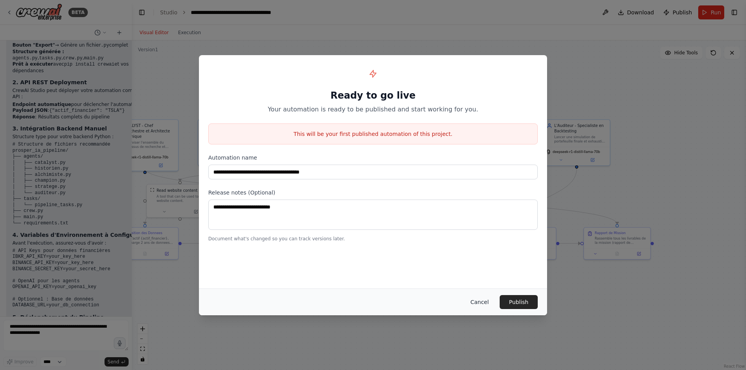
click at [485, 301] on button "Cancel" at bounding box center [479, 302] width 31 height 14
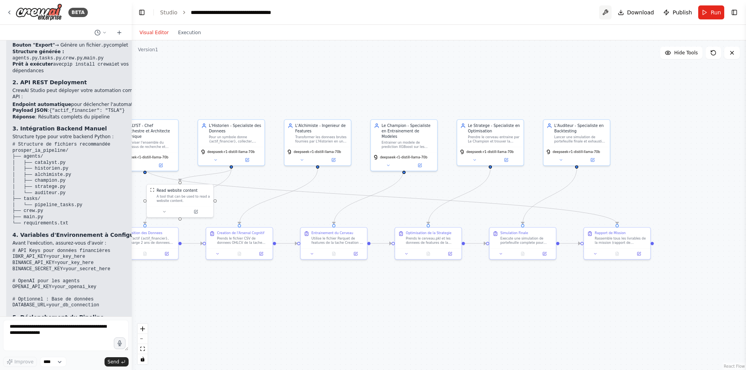
click at [607, 13] on button at bounding box center [605, 12] width 12 height 14
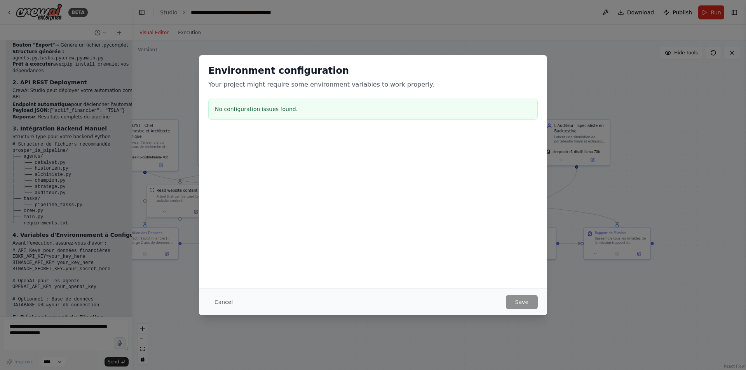
click at [604, 105] on div "Environment configuration Your project might require some environment variables…" at bounding box center [373, 185] width 746 height 370
click at [217, 299] on button "Cancel" at bounding box center [223, 302] width 31 height 14
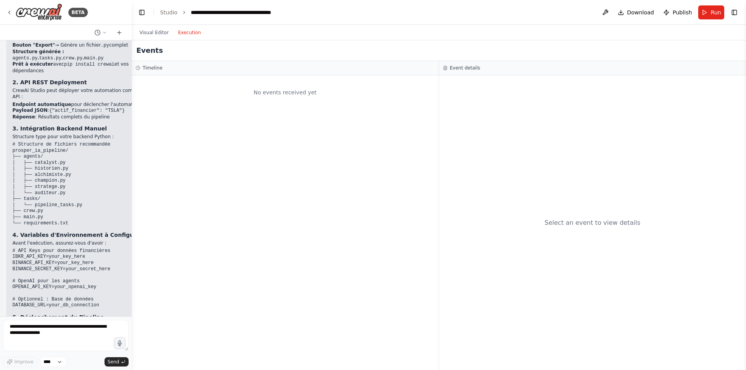
click at [187, 35] on button "Execution" at bounding box center [189, 32] width 32 height 9
click at [150, 34] on button "Visual Editor" at bounding box center [154, 32] width 38 height 9
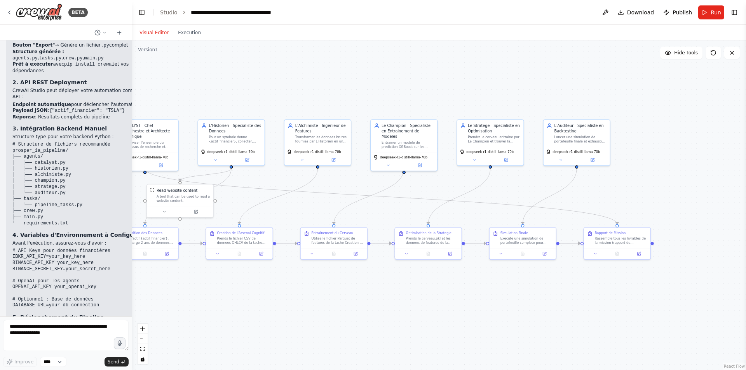
click at [181, 12] on icon "breadcrumb" at bounding box center [183, 12] width 5 height 5
click at [143, 15] on button "Toggle Left Sidebar" at bounding box center [141, 12] width 11 height 11
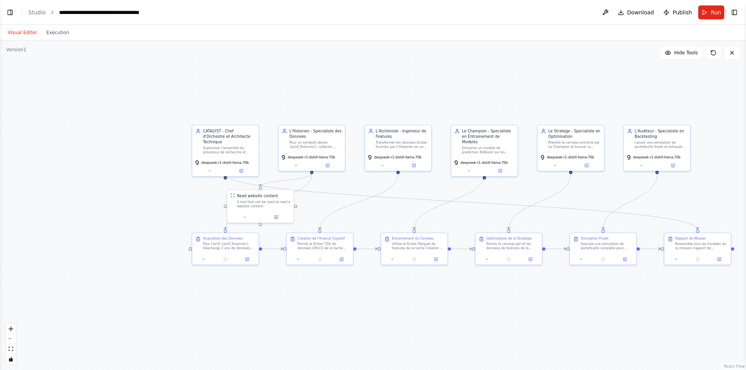
drag, startPoint x: 233, startPoint y: 85, endPoint x: 445, endPoint y: 90, distance: 212.1
click at [445, 90] on div ".deletable-edge-delete-btn { width: 20px; height: 20px; border: 0px solid #ffff…" at bounding box center [373, 205] width 746 height 330
click at [443, 90] on div ".deletable-edge-delete-btn { width: 20px; height: 20px; border: 0px solid #ffff…" at bounding box center [373, 205] width 746 height 330
click at [9, 14] on button "Toggle Left Sidebar" at bounding box center [10, 12] width 11 height 11
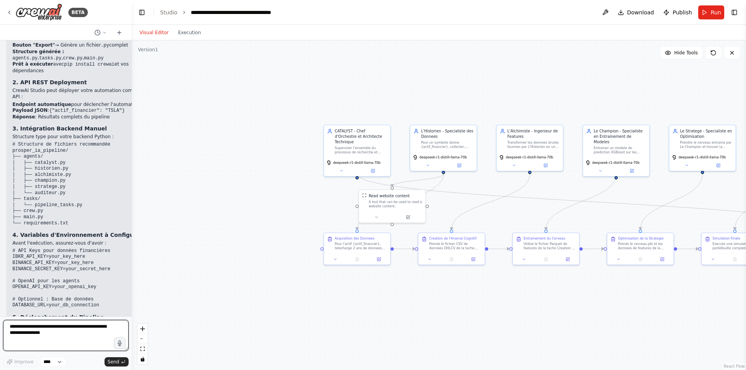
drag, startPoint x: 46, startPoint y: 332, endPoint x: 34, endPoint y: 330, distance: 12.6
click at [34, 330] on textarea at bounding box center [65, 335] width 125 height 31
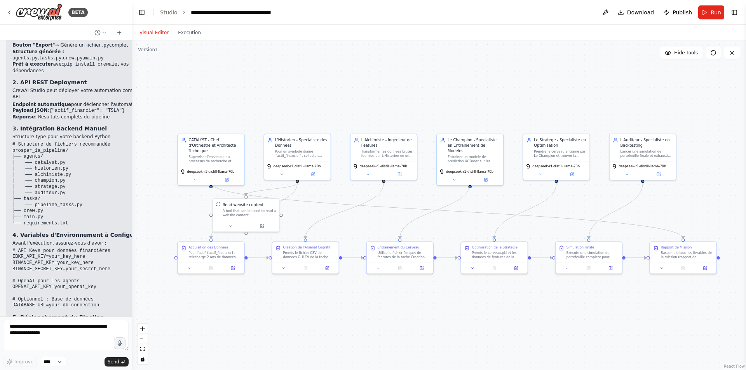
drag, startPoint x: 400, startPoint y: 95, endPoint x: 271, endPoint y: 103, distance: 128.4
click at [271, 103] on div ".deletable-edge-delete-btn { width: 20px; height: 20px; border: 0px solid #ffff…" at bounding box center [439, 205] width 614 height 330
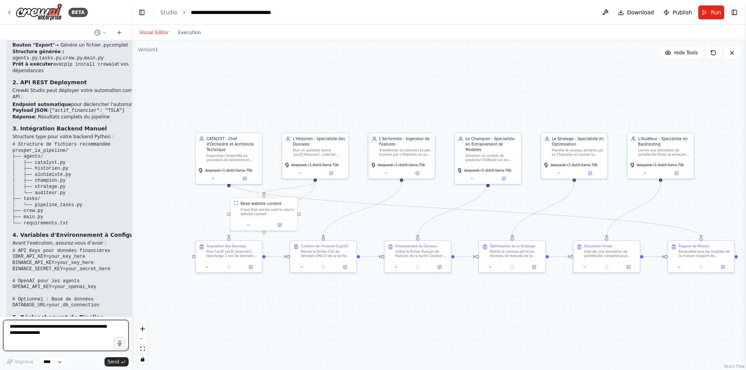
click at [47, 336] on textarea at bounding box center [65, 335] width 125 height 31
type textarea "**********"
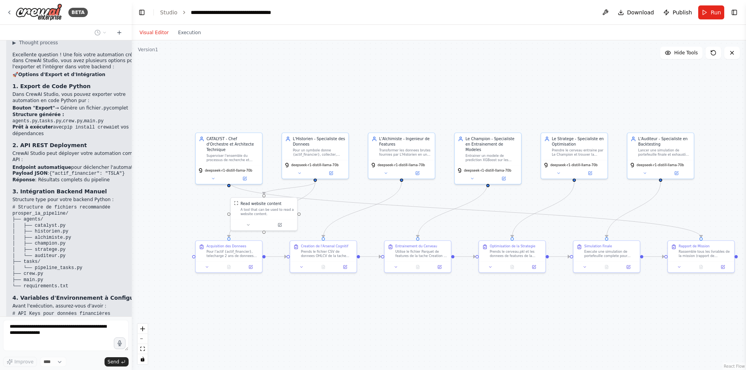
scroll to position [2203, 0]
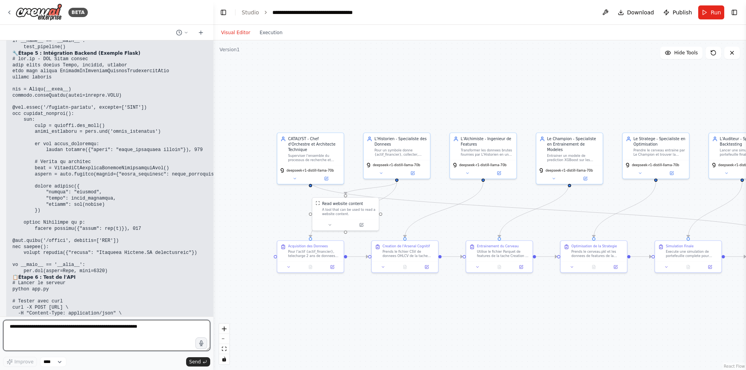
drag, startPoint x: 129, startPoint y: 160, endPoint x: 213, endPoint y: 162, distance: 83.9
click at [213, 162] on div "BETA Hello! I'm the CrewAI assistant. What kind of automation do you want to bu…" at bounding box center [373, 185] width 746 height 370
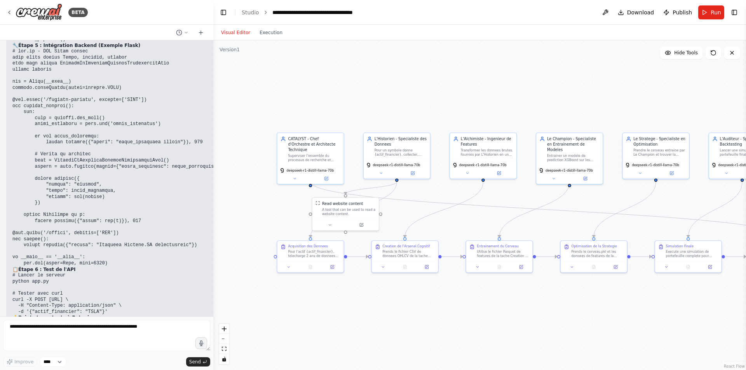
click at [213, 162] on div ".deletable-edge-delete-btn { width: 20px; height: 20px; border: 0px solid #ffff…" at bounding box center [479, 205] width 532 height 330
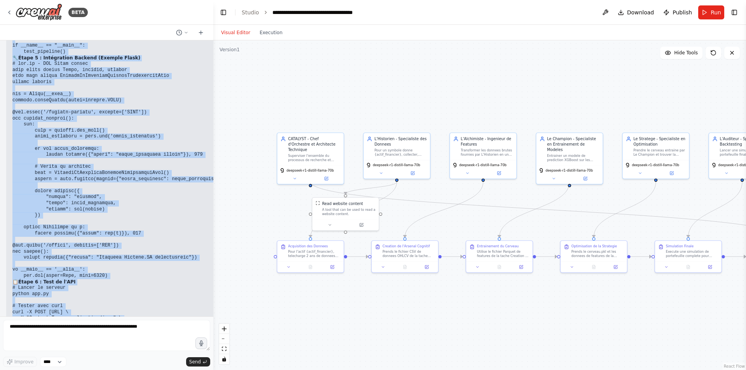
scroll to position [2500, 0]
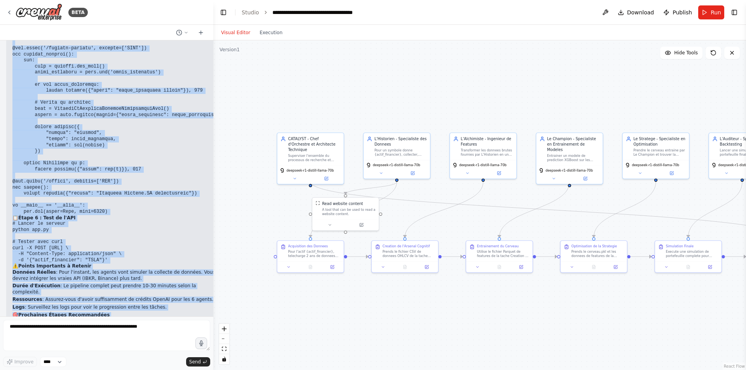
drag, startPoint x: 12, startPoint y: 80, endPoint x: 136, endPoint y: 311, distance: 261.5
click at [136, 311] on div "Hello! I'm the CrewAI assistant. What kind of automation do you want to build? …" at bounding box center [106, 178] width 213 height 276
copy div "Lorem ipsumd sit ametcons adi el seddoe Tempori.UT. Labor etdolo magnaa en admi…"
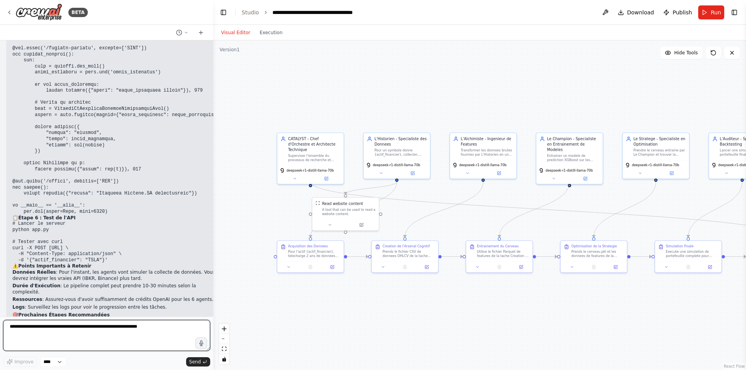
click at [50, 329] on textarea at bounding box center [106, 335] width 207 height 31
type textarea "**********"
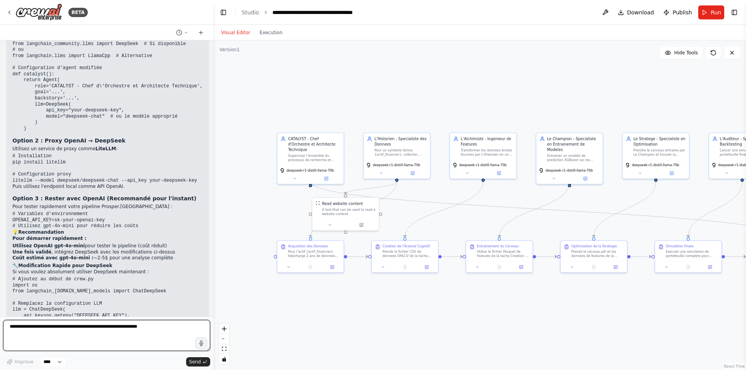
scroll to position [2946, 0]
